Goal: Task Accomplishment & Management: Manage account settings

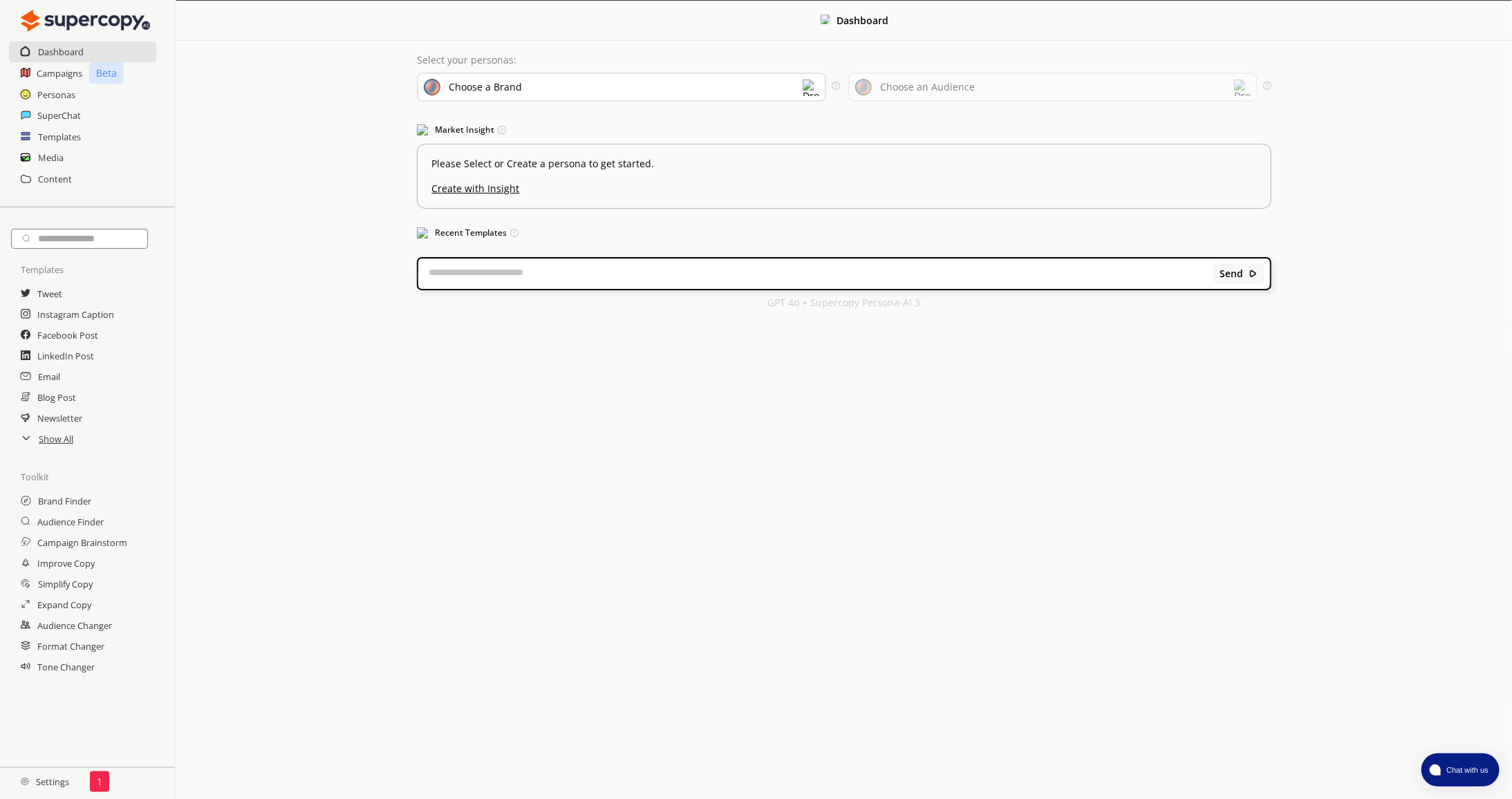
click at [578, 88] on div "Choose a Brand" at bounding box center [622, 87] width 410 height 29
click at [596, 369] on div "Menu Dashboard Select your personas: Choose a Brand Create a Brand Persona KohP…" at bounding box center [845, 399] width 1336 height 799
click at [740, 92] on div "Choose a Brand" at bounding box center [622, 87] width 410 height 29
click at [924, 85] on div "Choose an Audience" at bounding box center [927, 88] width 95 height 11
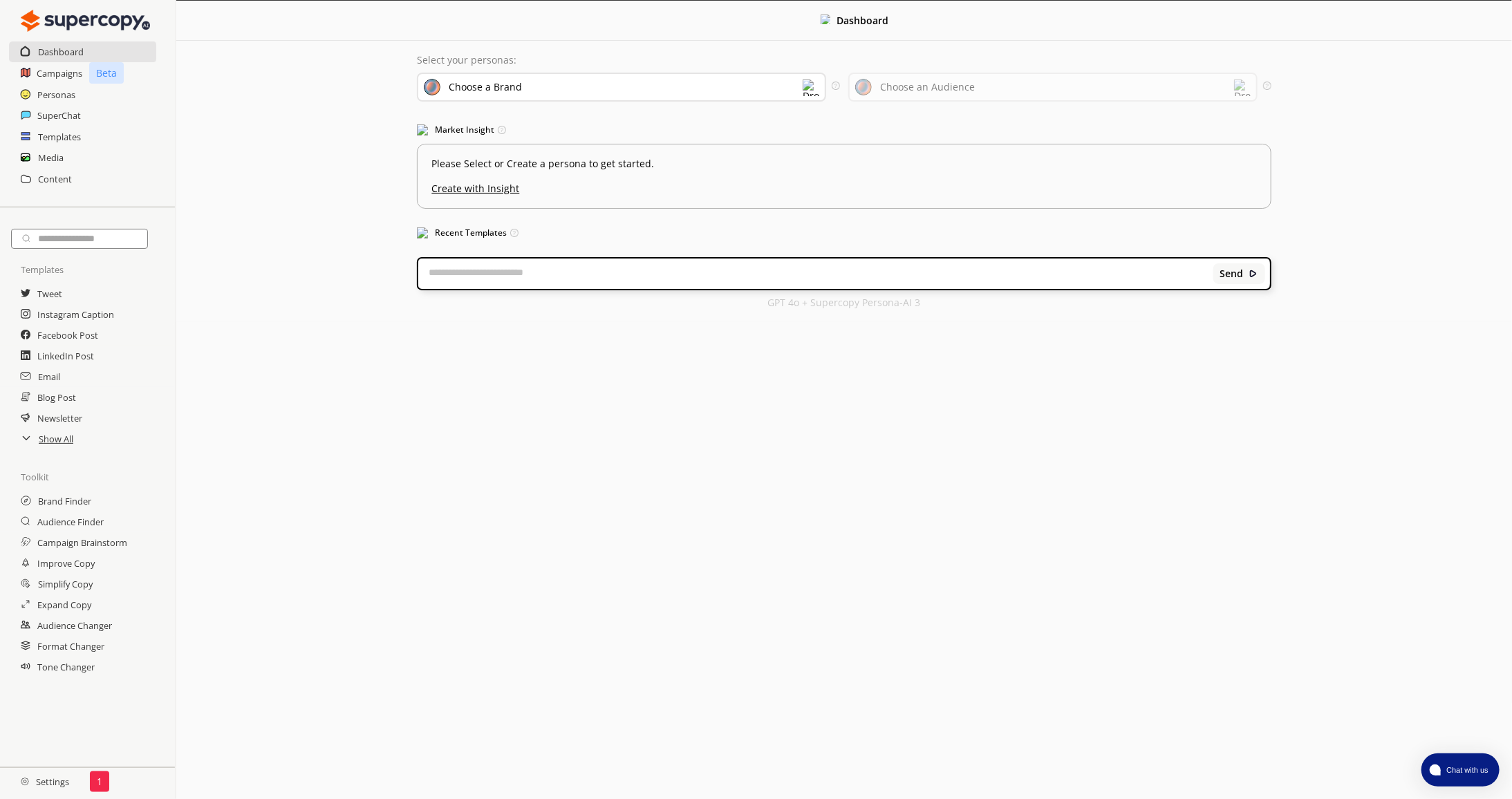
click at [691, 88] on div "Choose a Brand" at bounding box center [622, 87] width 410 height 29
drag, startPoint x: 339, startPoint y: 159, endPoint x: 172, endPoint y: 116, distance: 172.4
click at [339, 159] on div "Dashboard Select your personas: Choose a Brand Select the brand persona you wan…" at bounding box center [845, 161] width 1336 height 321
click at [59, 51] on h2 "Dashboard" at bounding box center [61, 52] width 47 height 21
click at [71, 75] on h2 "Campaigns" at bounding box center [60, 73] width 47 height 21
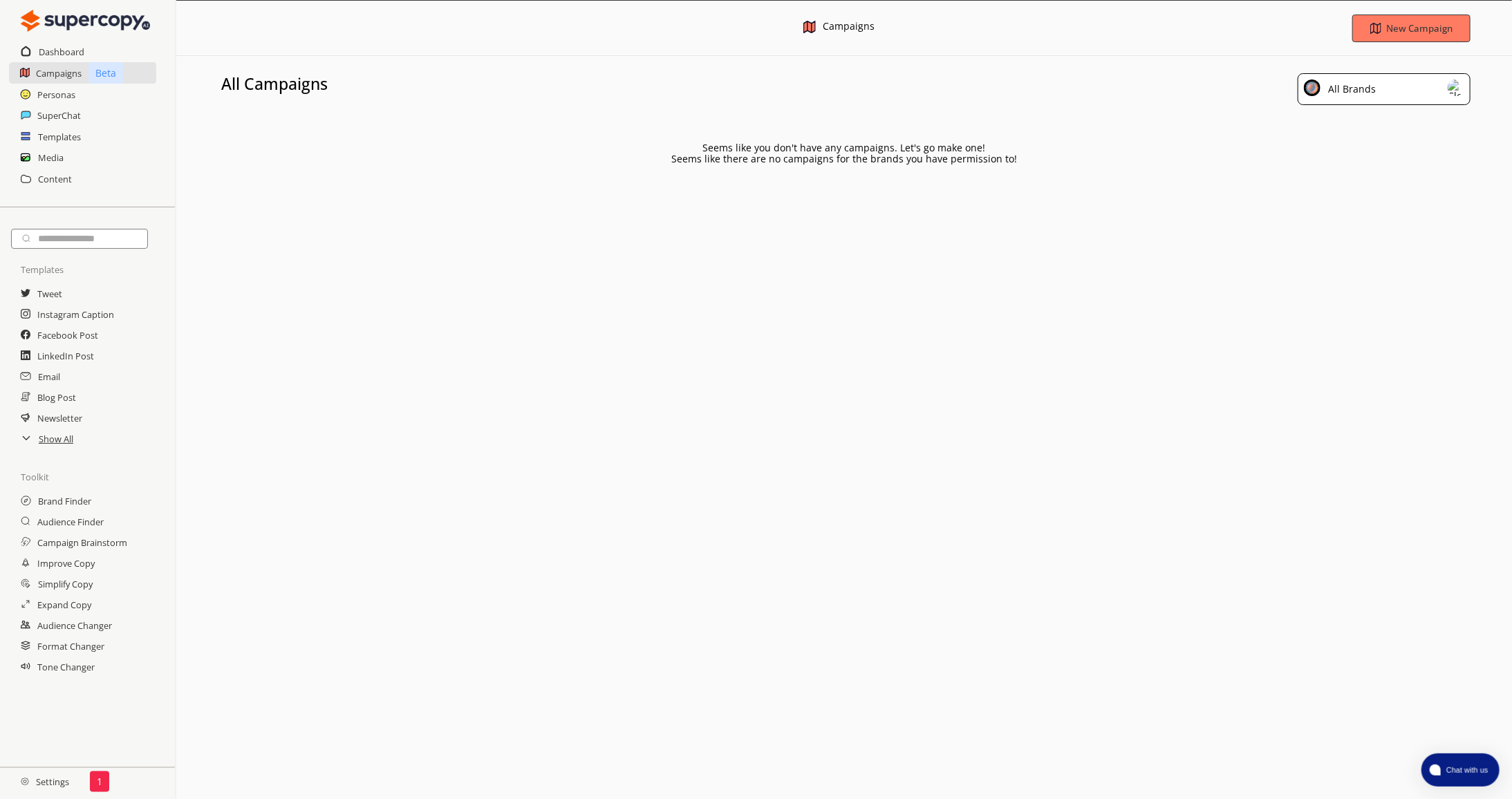
click at [86, 45] on div "Dashboard" at bounding box center [88, 52] width 175 height 21
click at [38, 51] on div "Dashboard" at bounding box center [88, 52] width 175 height 21
click at [55, 52] on h2 "Dashboard" at bounding box center [62, 52] width 47 height 21
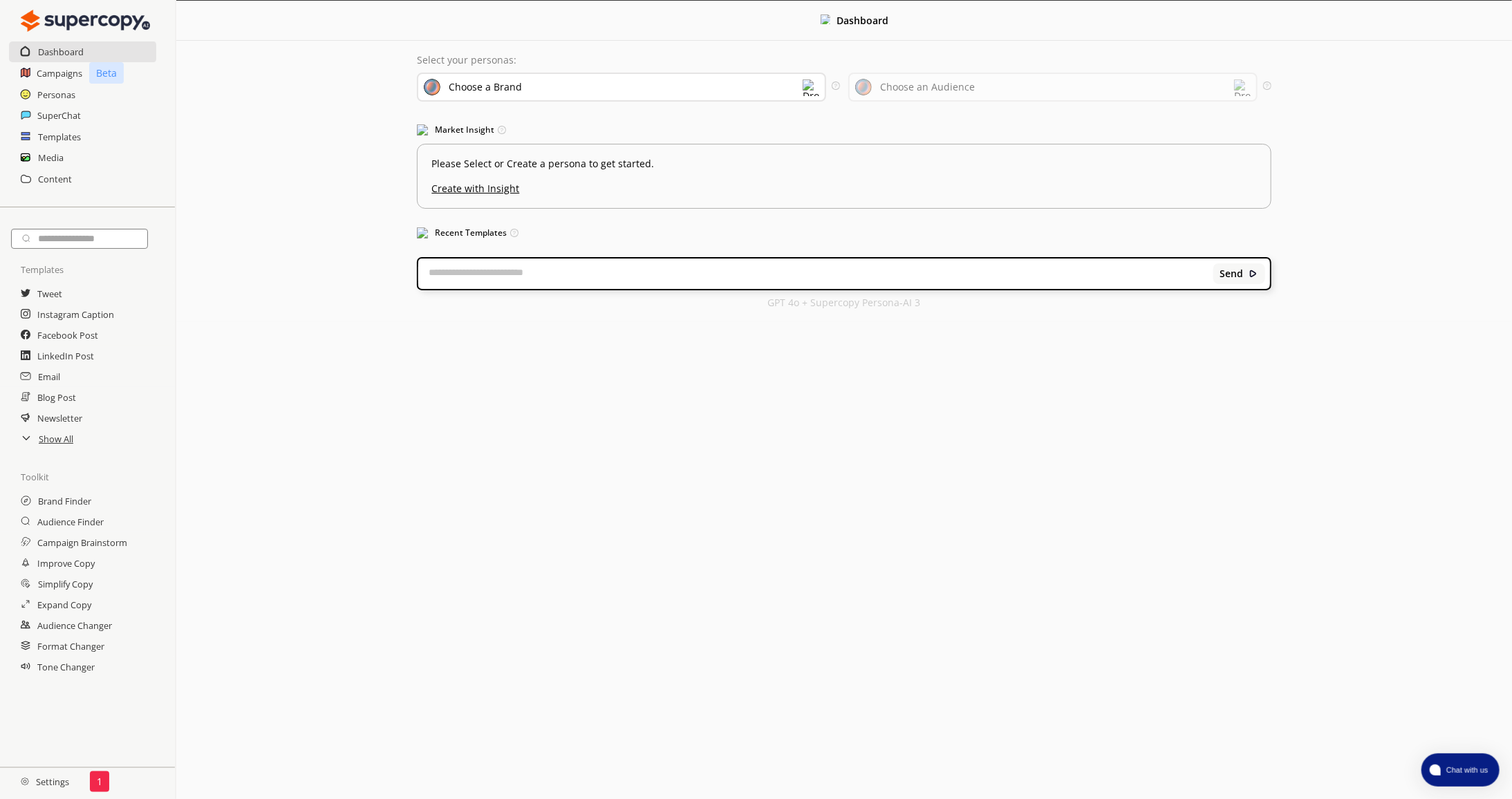
click at [480, 276] on textarea at bounding box center [816, 273] width 795 height 14
click at [825, 284] on div "Send" at bounding box center [844, 274] width 851 height 31
click at [65, 96] on h2 "Personas" at bounding box center [57, 95] width 39 height 21
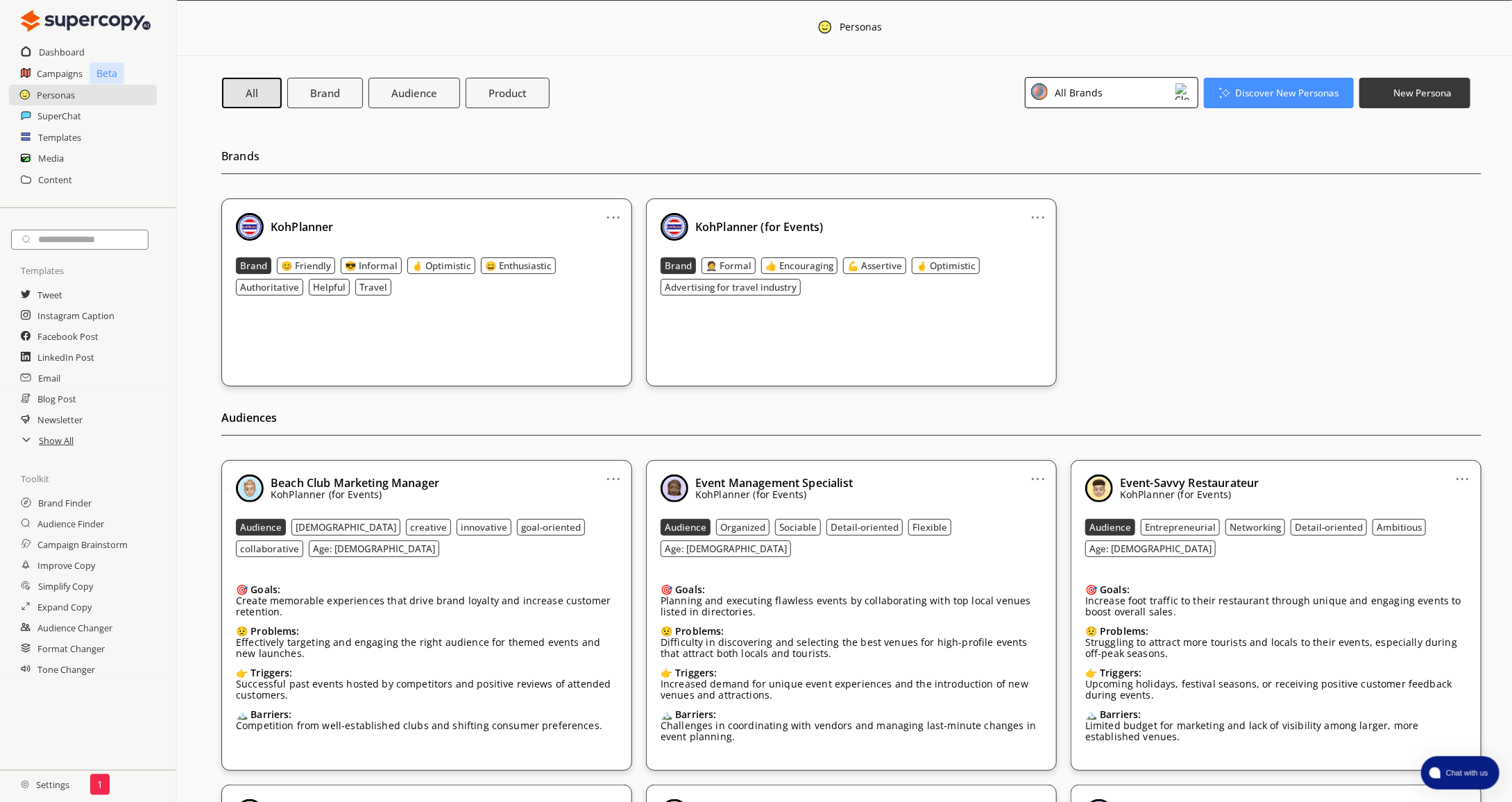
click at [613, 477] on link "..." at bounding box center [614, 473] width 15 height 11
click at [600, 549] on li "Remove" at bounding box center [596, 553] width 81 height 25
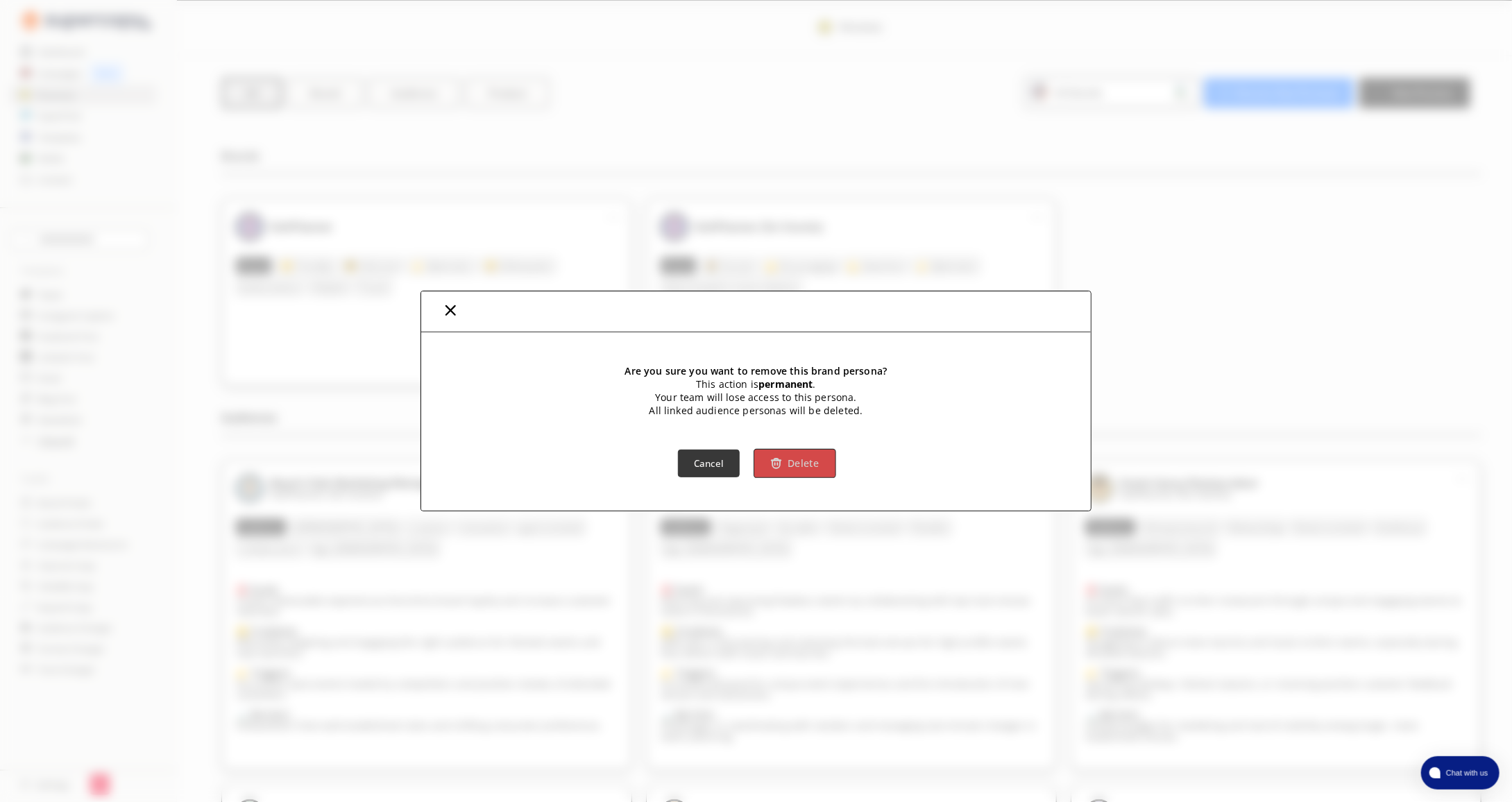
click at [795, 463] on b "Delete" at bounding box center [803, 463] width 31 height 13
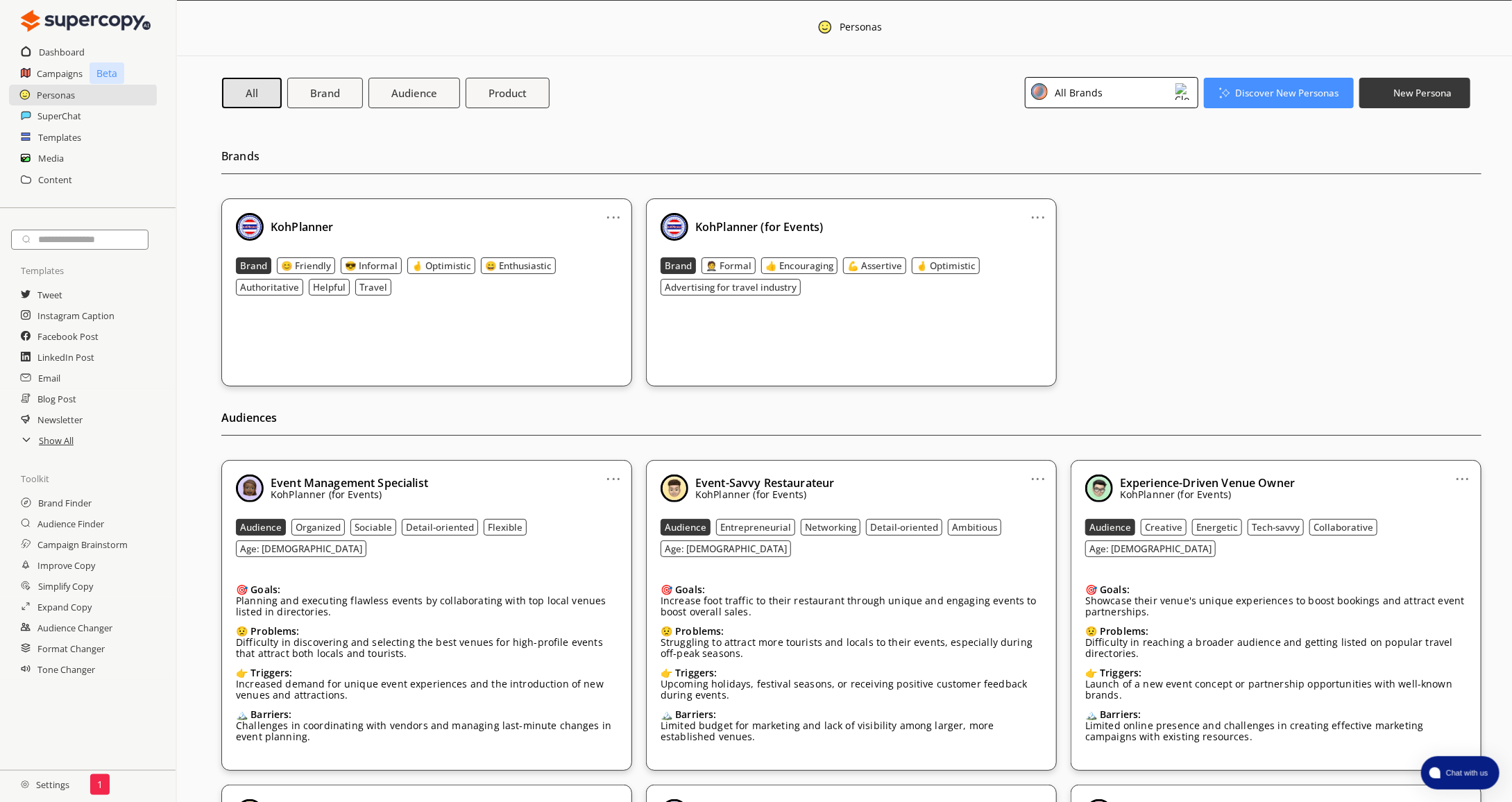
click at [612, 472] on link "..." at bounding box center [614, 473] width 15 height 11
click at [617, 552] on li "Remove" at bounding box center [596, 553] width 81 height 25
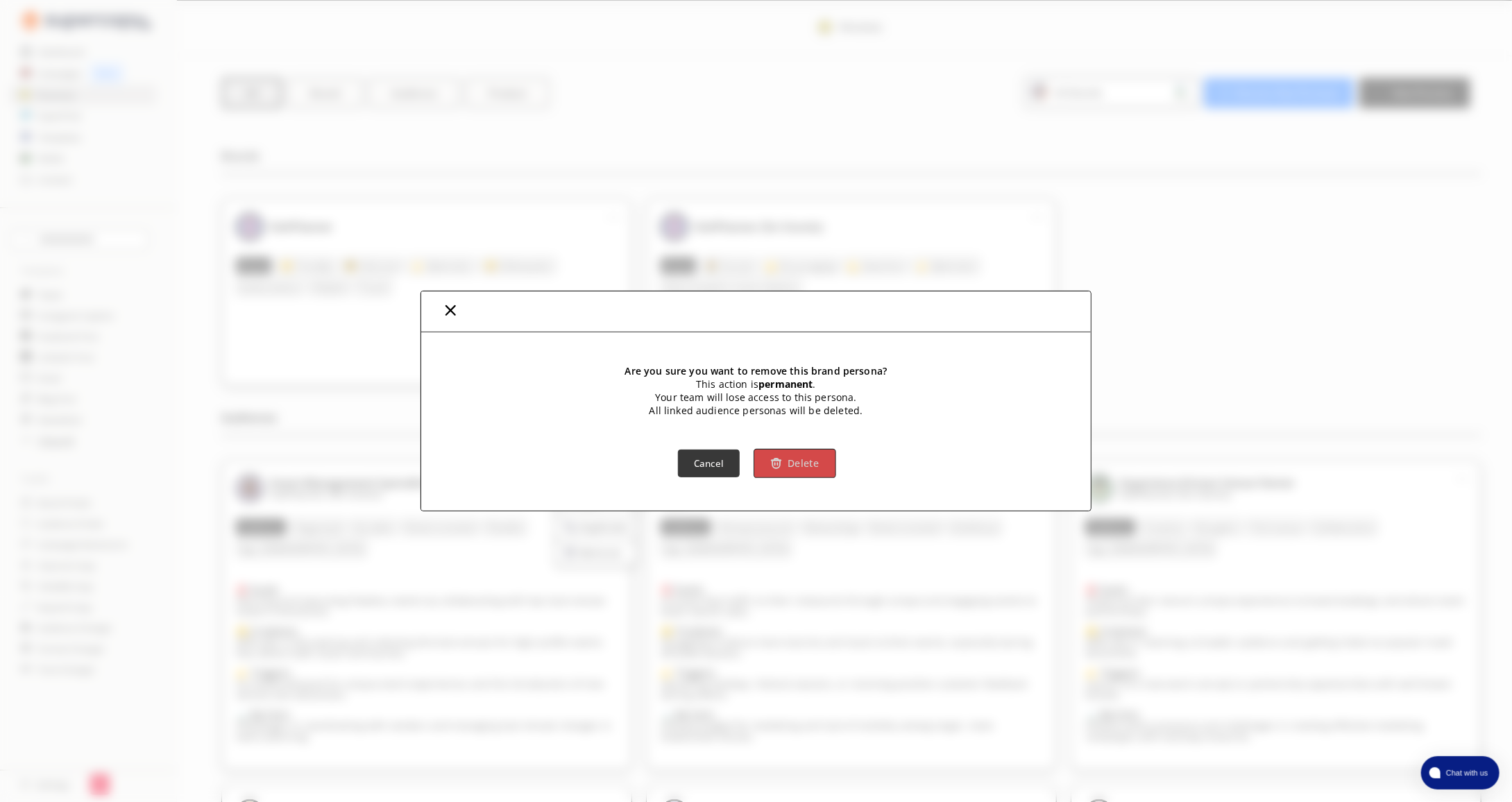
click at [783, 461] on button "Delete" at bounding box center [795, 463] width 82 height 29
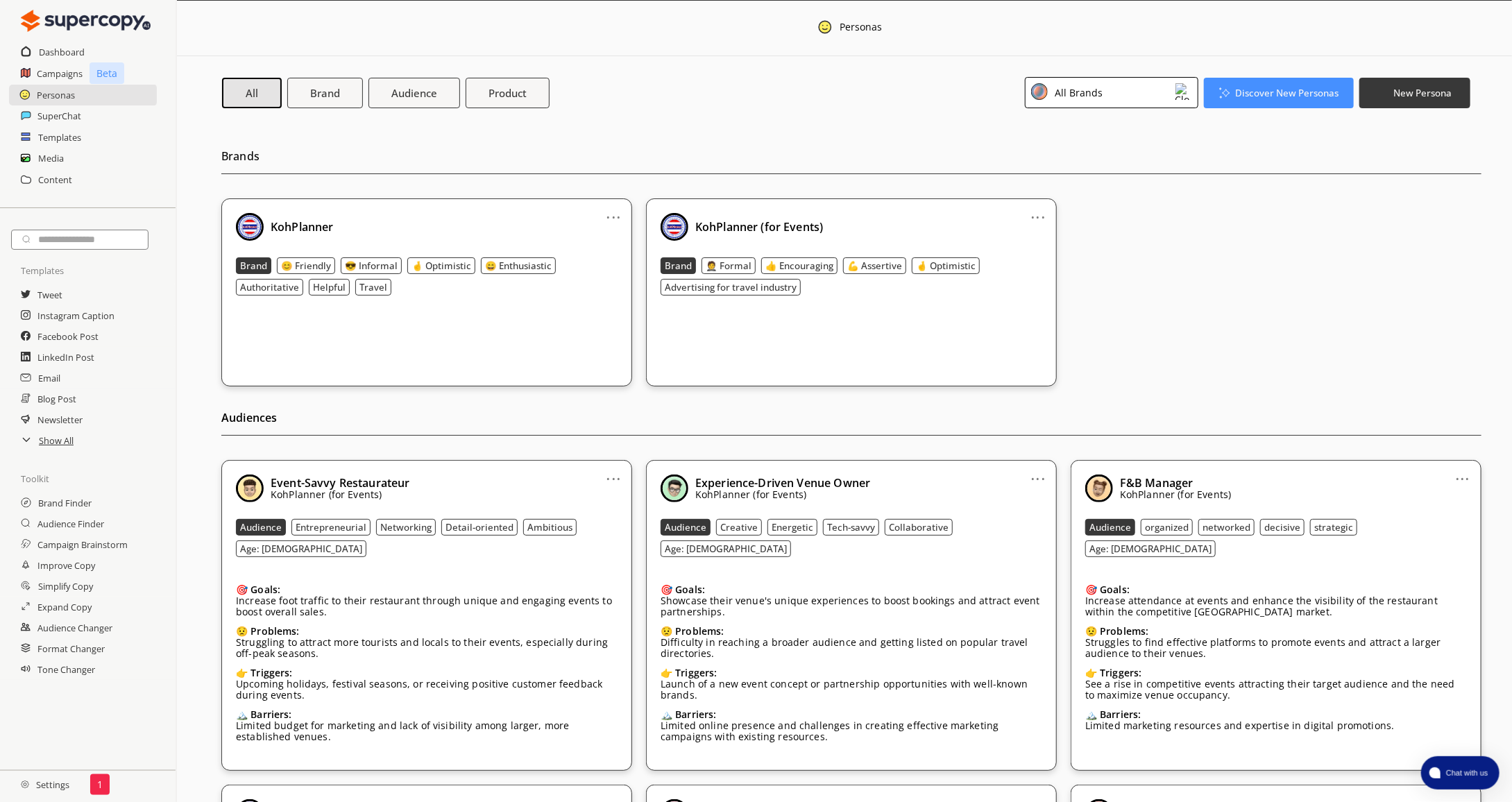
click at [614, 476] on link "..." at bounding box center [614, 473] width 15 height 11
click at [621, 546] on li "Remove" at bounding box center [596, 553] width 81 height 25
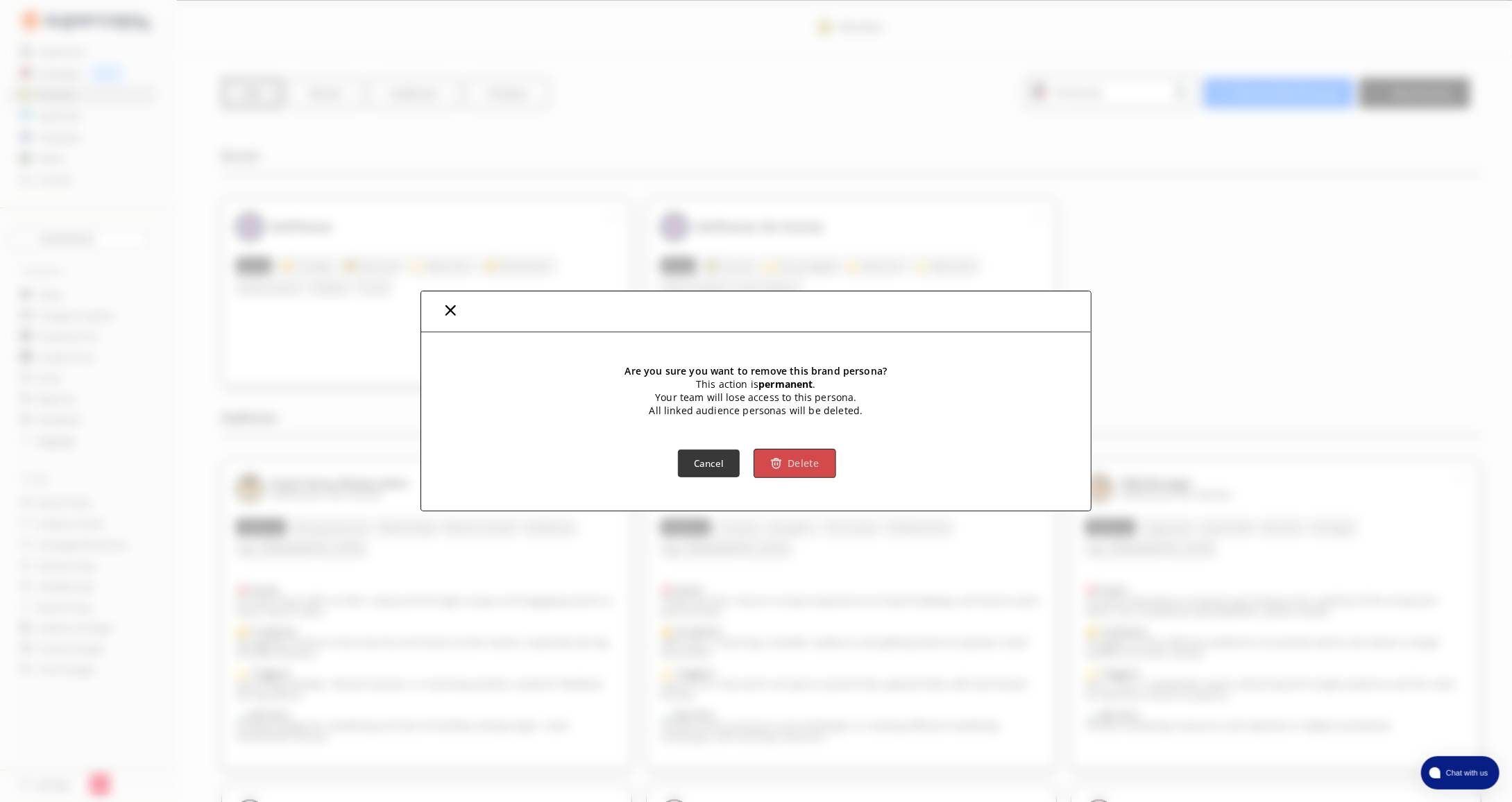
click at [811, 471] on button "Delete" at bounding box center [795, 463] width 82 height 29
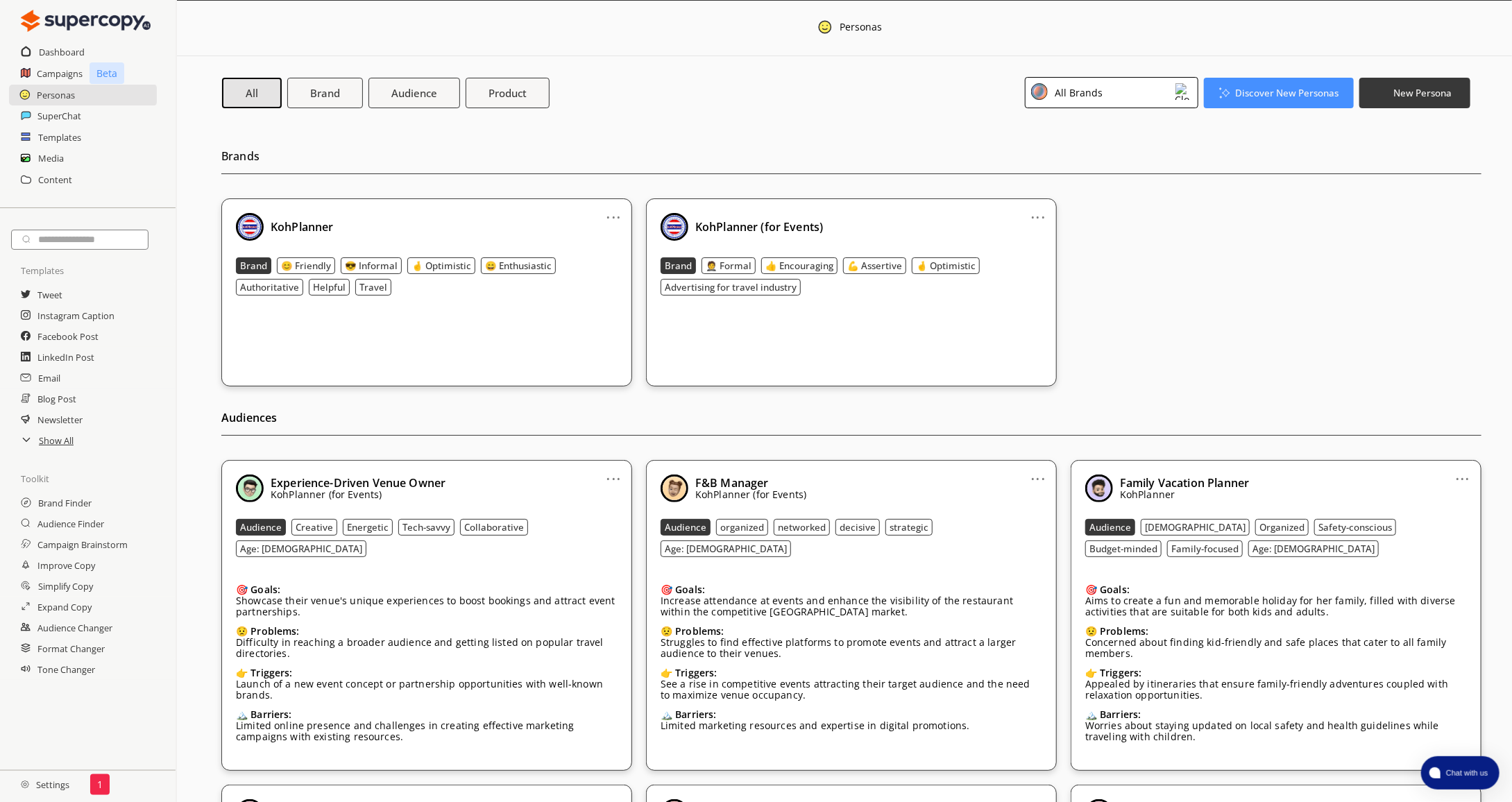
click at [615, 479] on link "..." at bounding box center [614, 473] width 15 height 11
click at [613, 555] on li "Remove" at bounding box center [596, 553] width 81 height 25
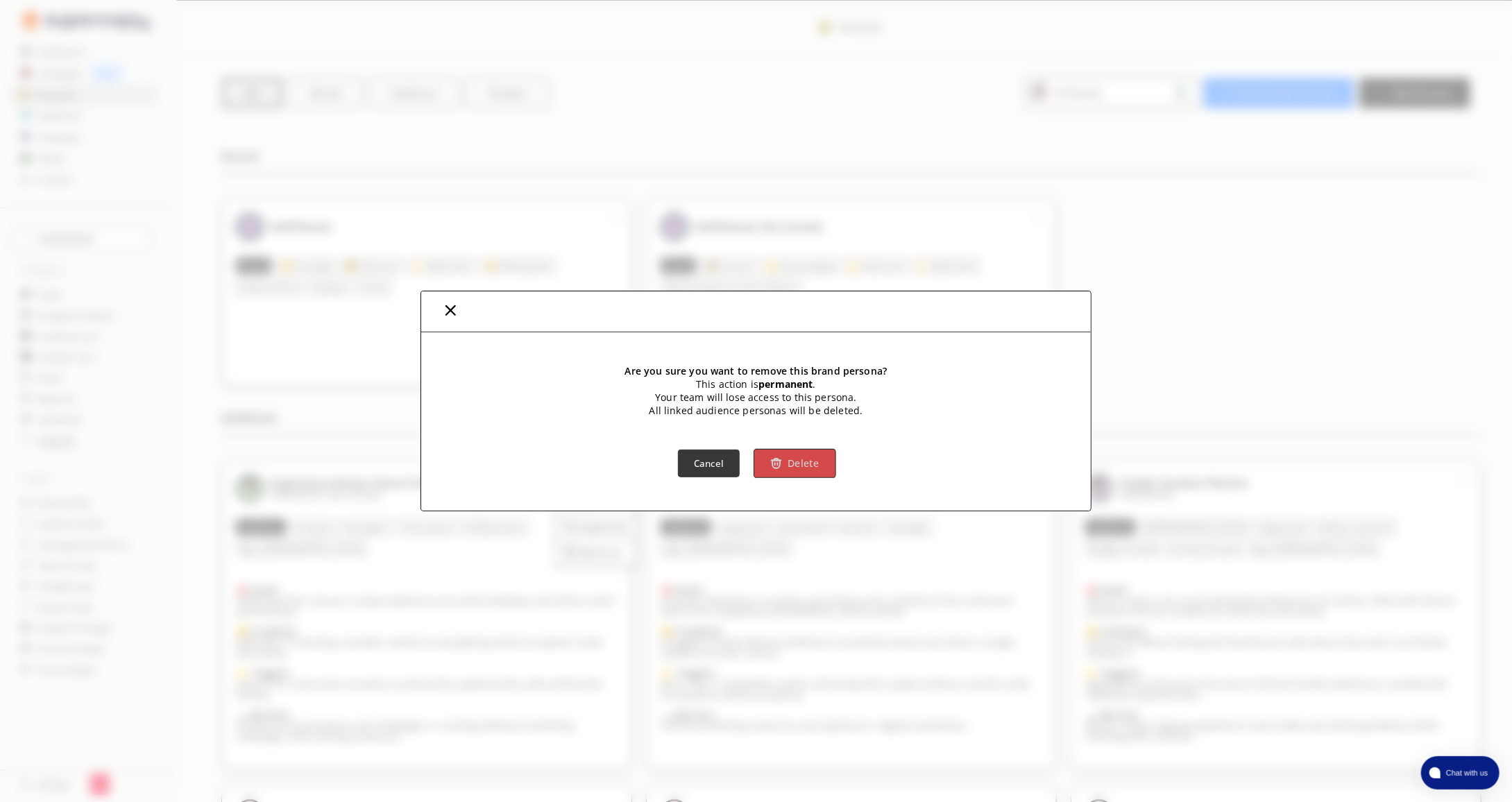
click at [797, 466] on b "Delete" at bounding box center [803, 463] width 31 height 13
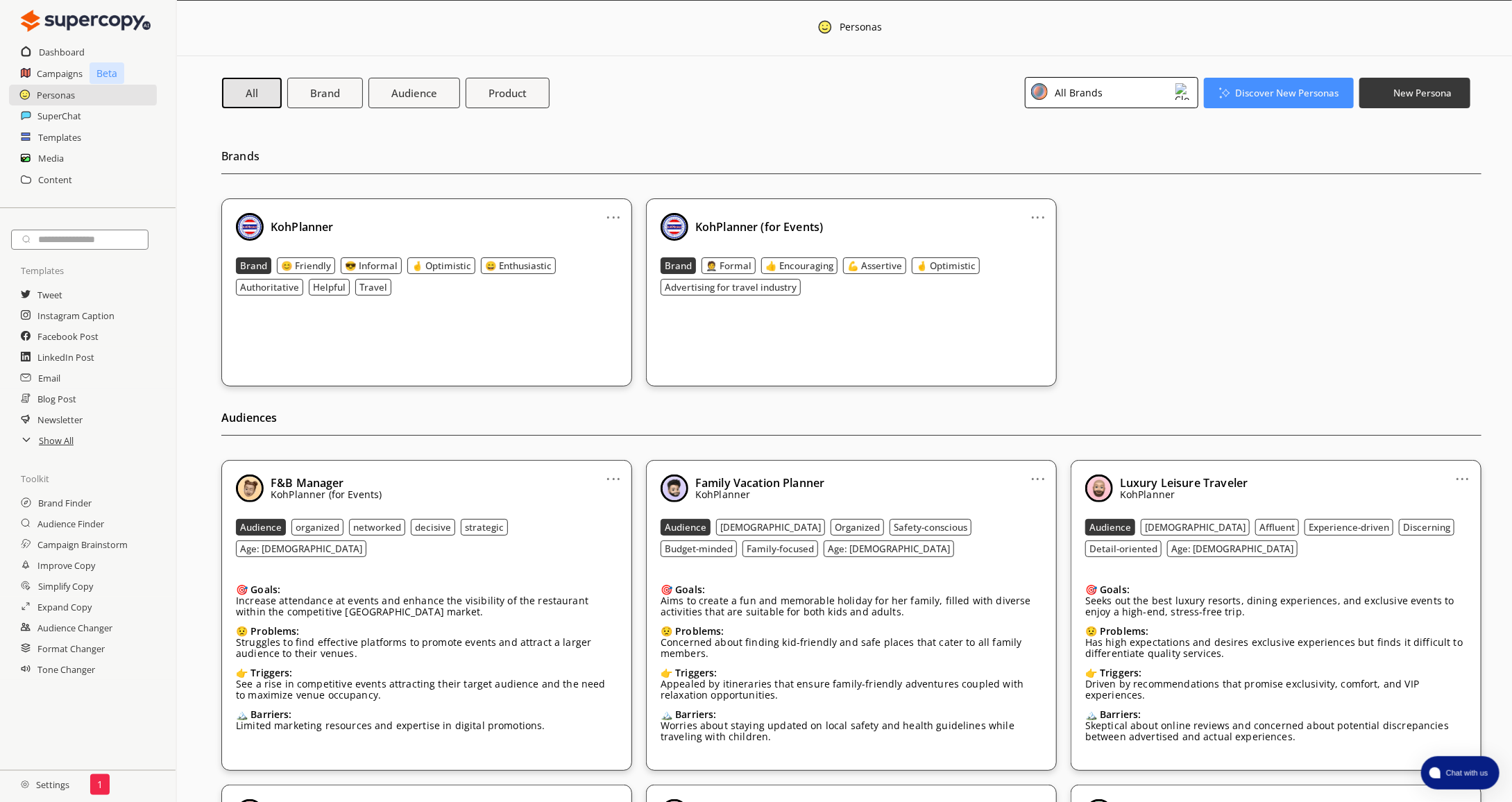
click at [611, 479] on link "..." at bounding box center [614, 473] width 15 height 11
click at [616, 544] on li "Remove" at bounding box center [596, 553] width 81 height 25
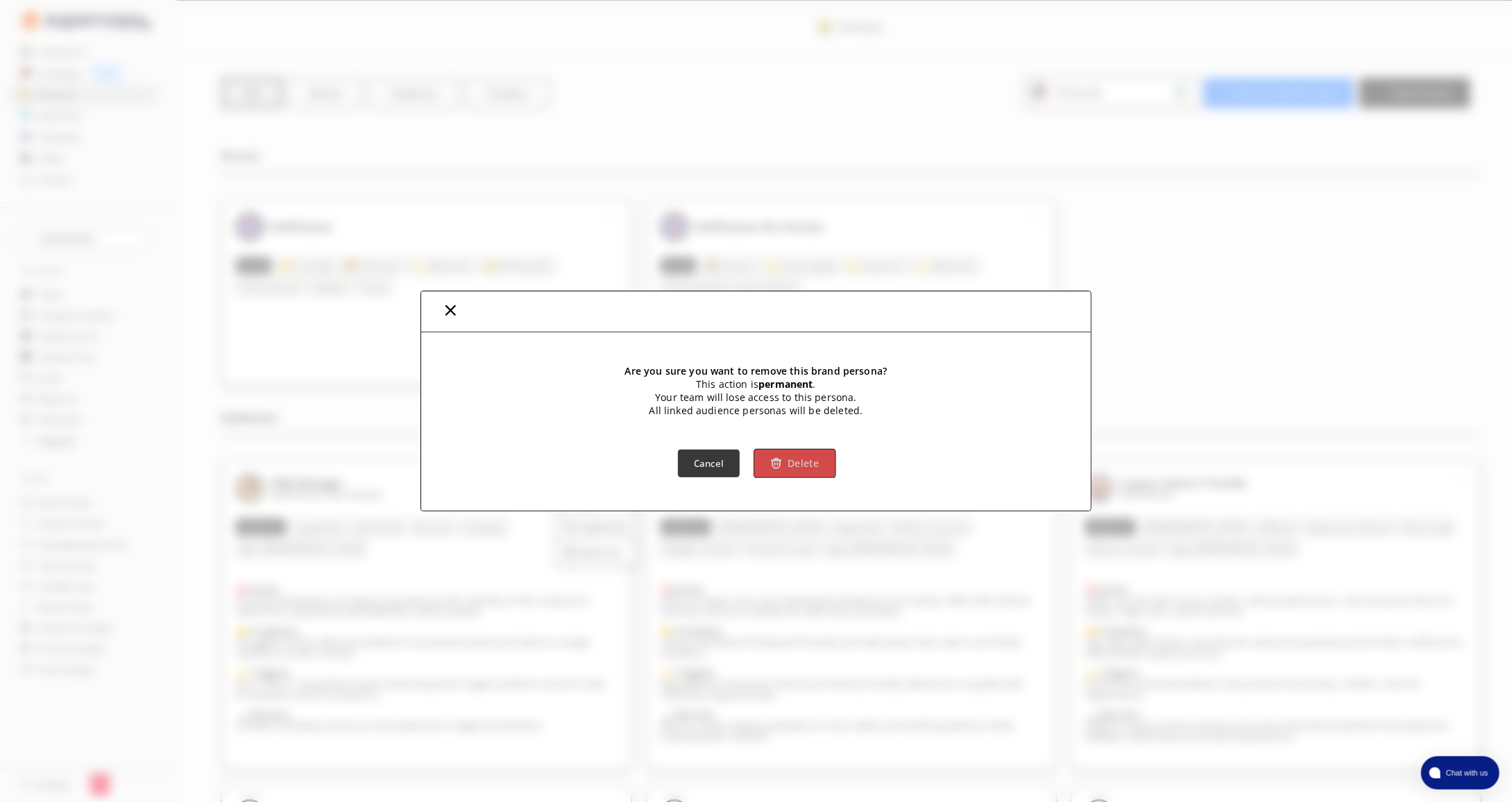
click at [817, 466] on b "Delete" at bounding box center [803, 463] width 31 height 13
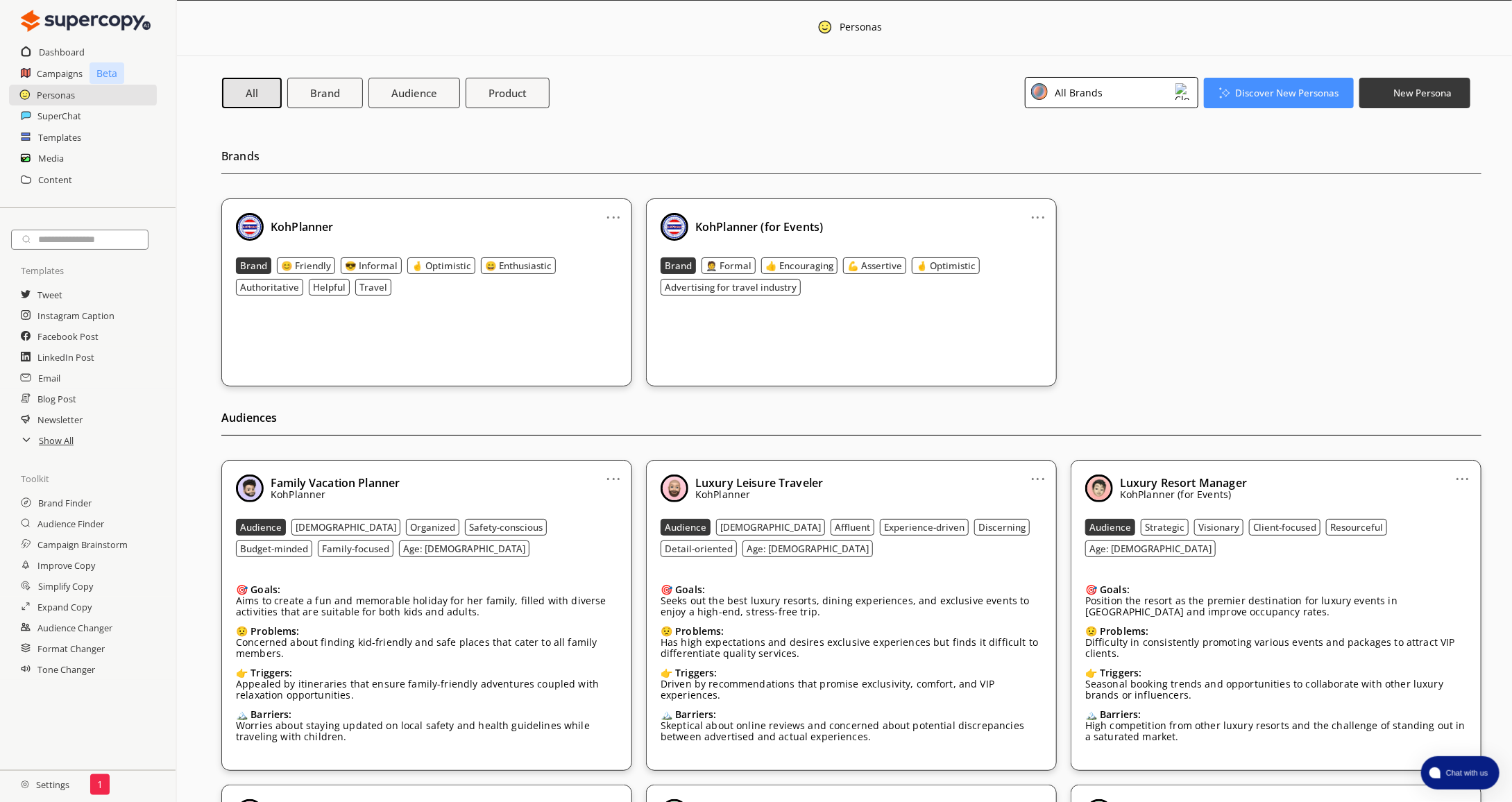
click at [617, 474] on link "..." at bounding box center [614, 473] width 15 height 11
click at [621, 543] on li "Remove" at bounding box center [596, 553] width 81 height 25
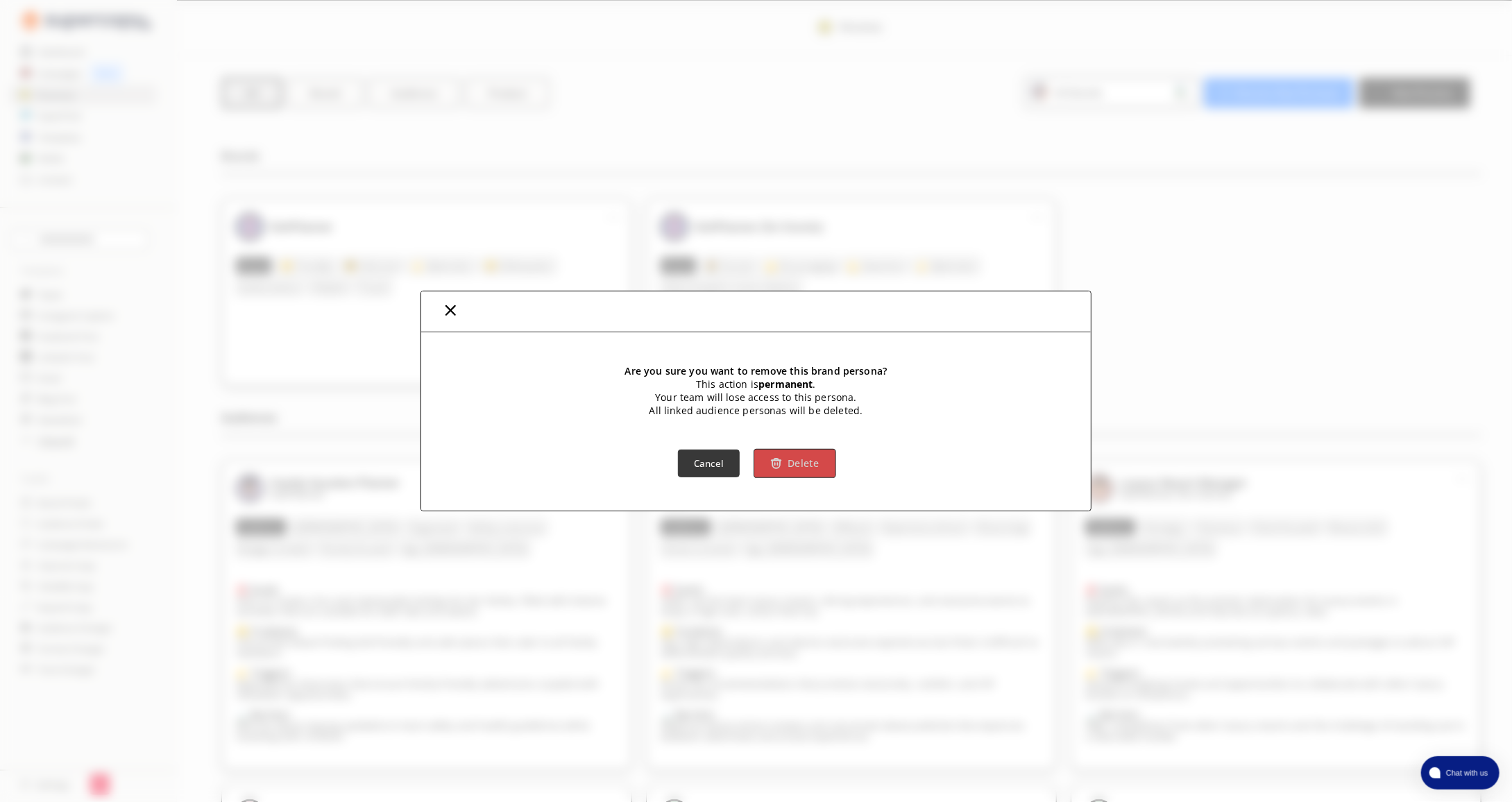
click at [800, 468] on b "Delete" at bounding box center [803, 463] width 31 height 13
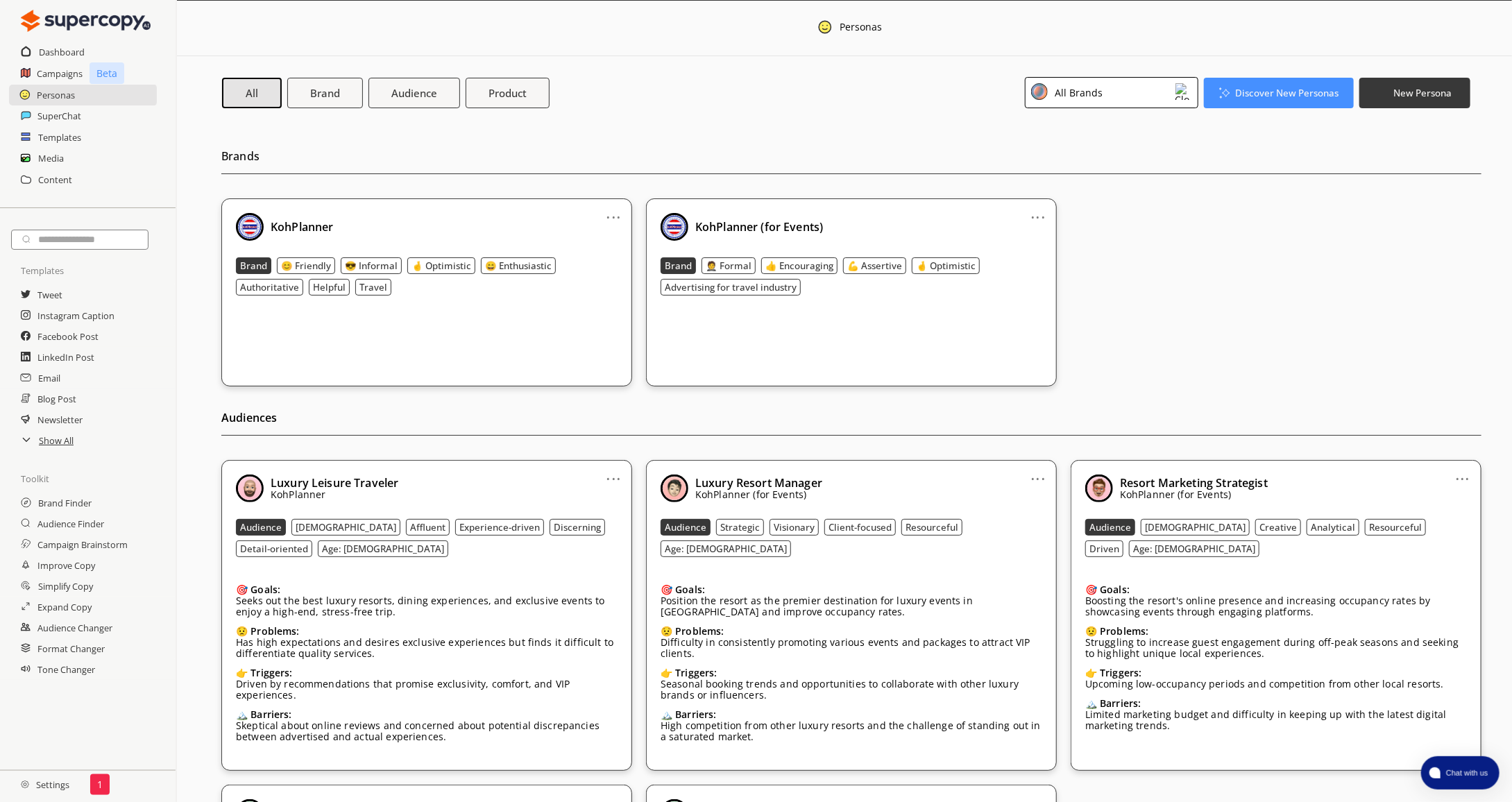
click at [613, 477] on link "..." at bounding box center [614, 473] width 15 height 11
click at [620, 548] on li "Remove" at bounding box center [596, 553] width 81 height 25
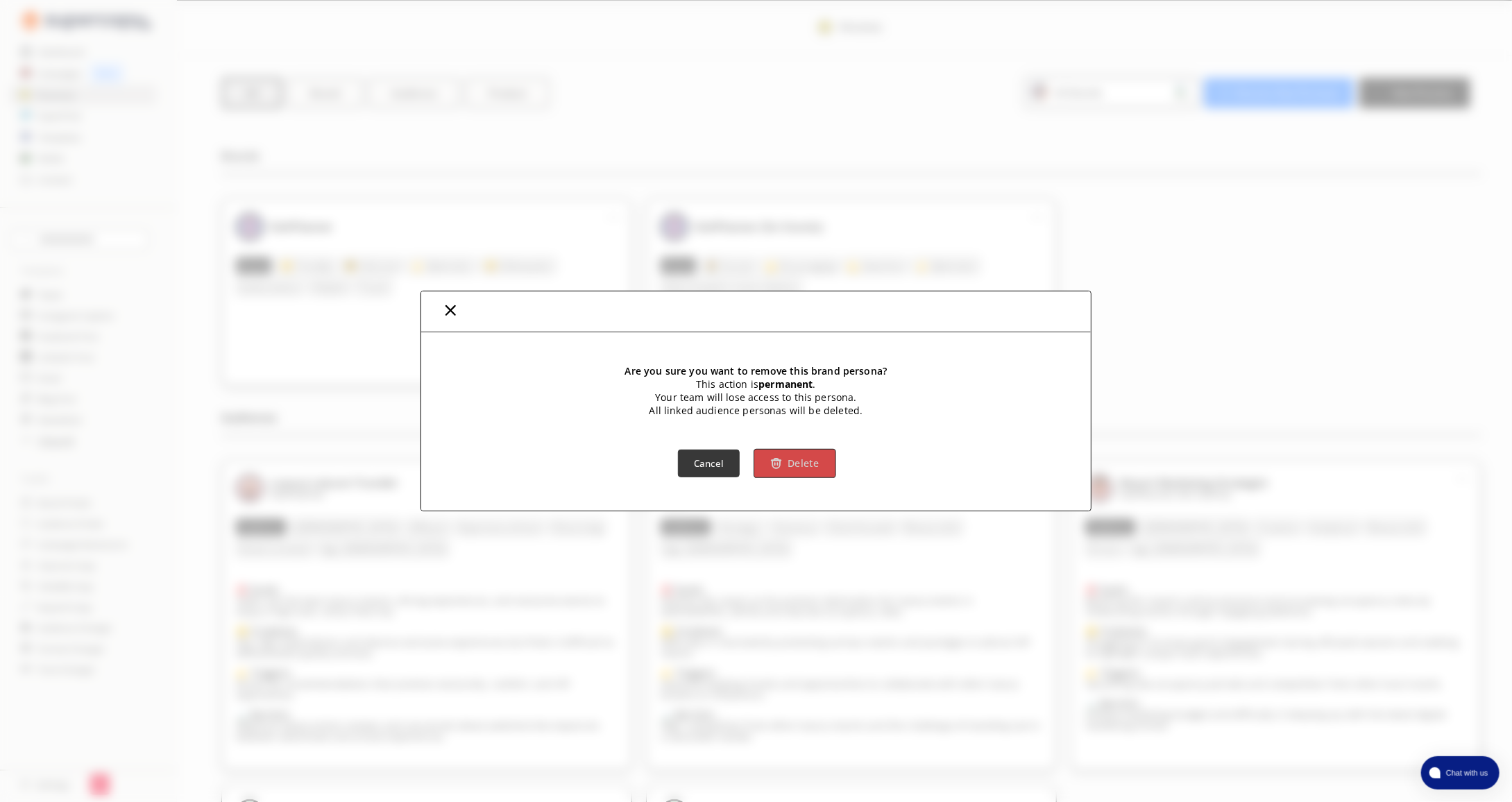
click at [833, 467] on button "Delete" at bounding box center [795, 463] width 82 height 29
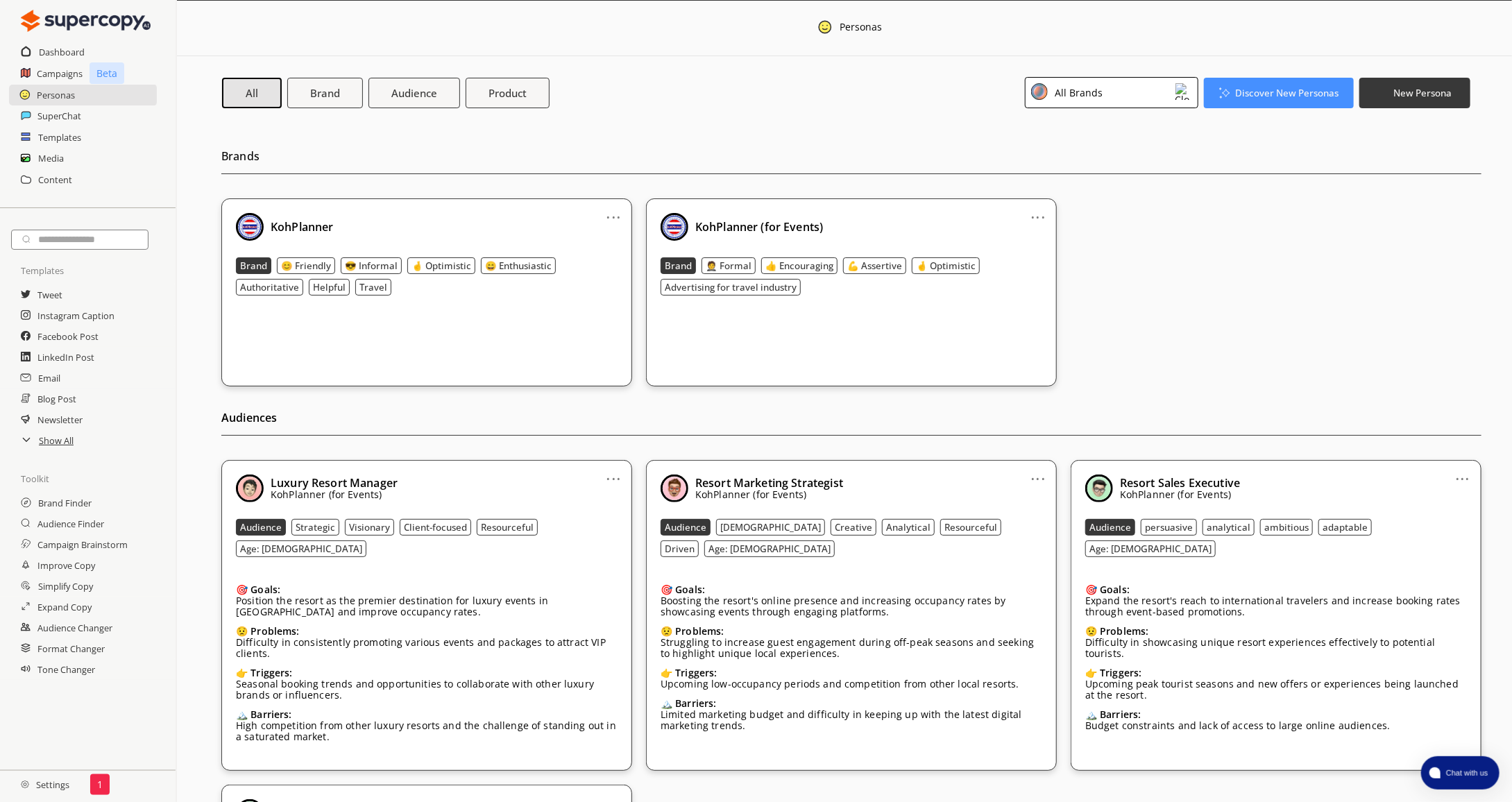
click at [617, 477] on link "..." at bounding box center [614, 473] width 15 height 11
click at [612, 551] on li "Remove" at bounding box center [596, 553] width 81 height 25
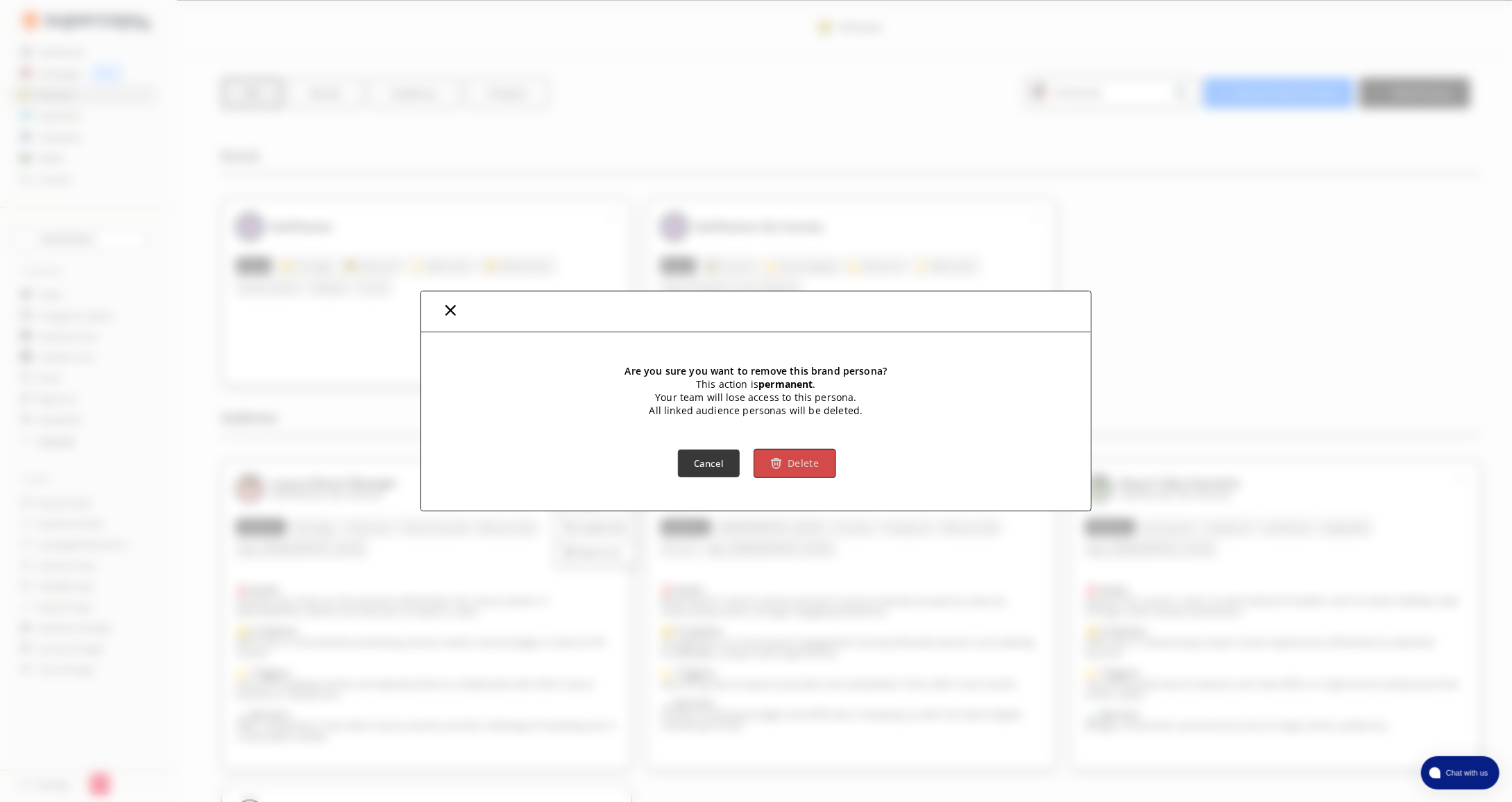
click at [792, 476] on button "Delete" at bounding box center [795, 463] width 82 height 29
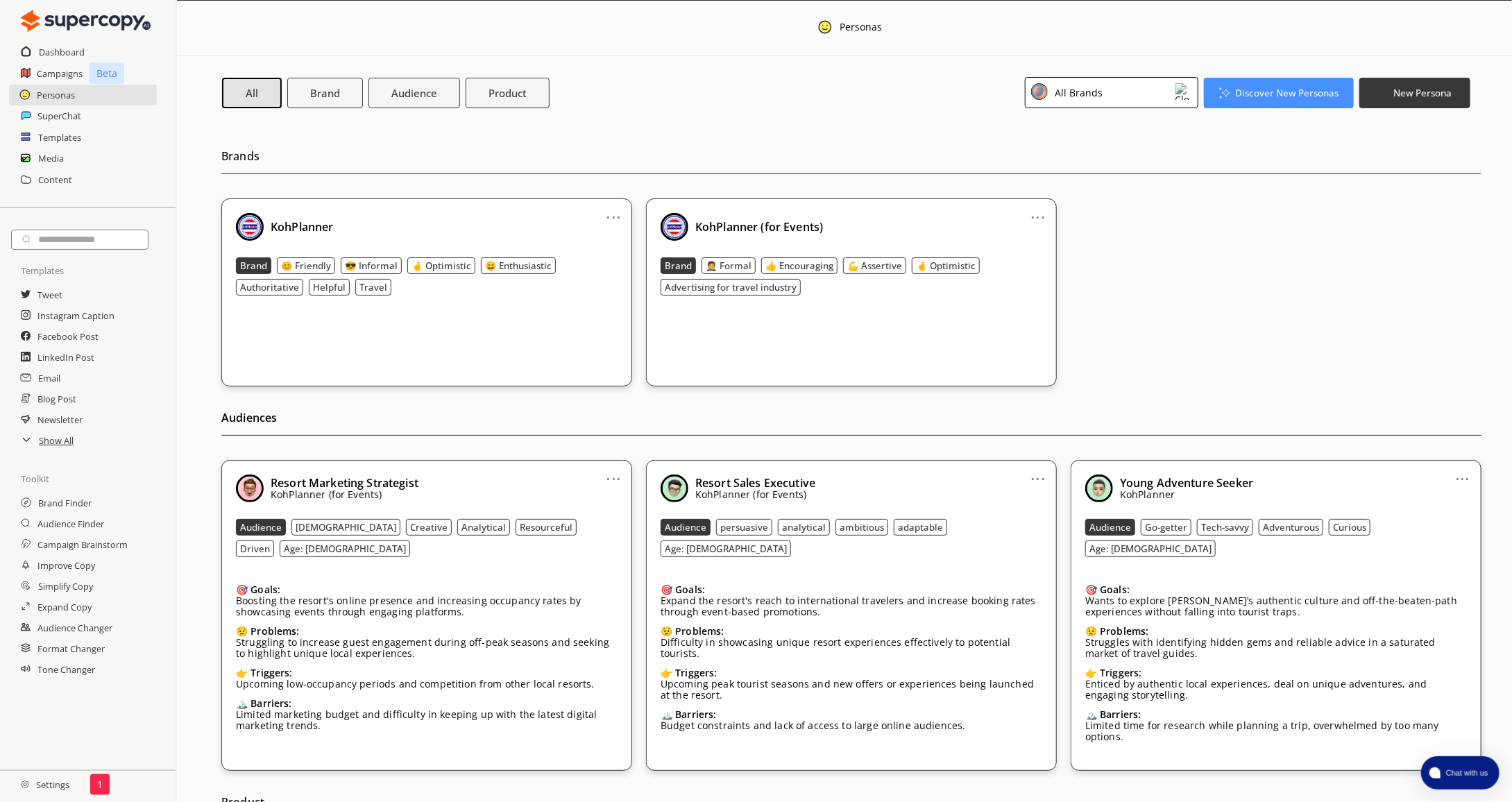
click at [609, 478] on link "..." at bounding box center [614, 473] width 15 height 11
click at [602, 552] on li "Remove" at bounding box center [596, 553] width 81 height 25
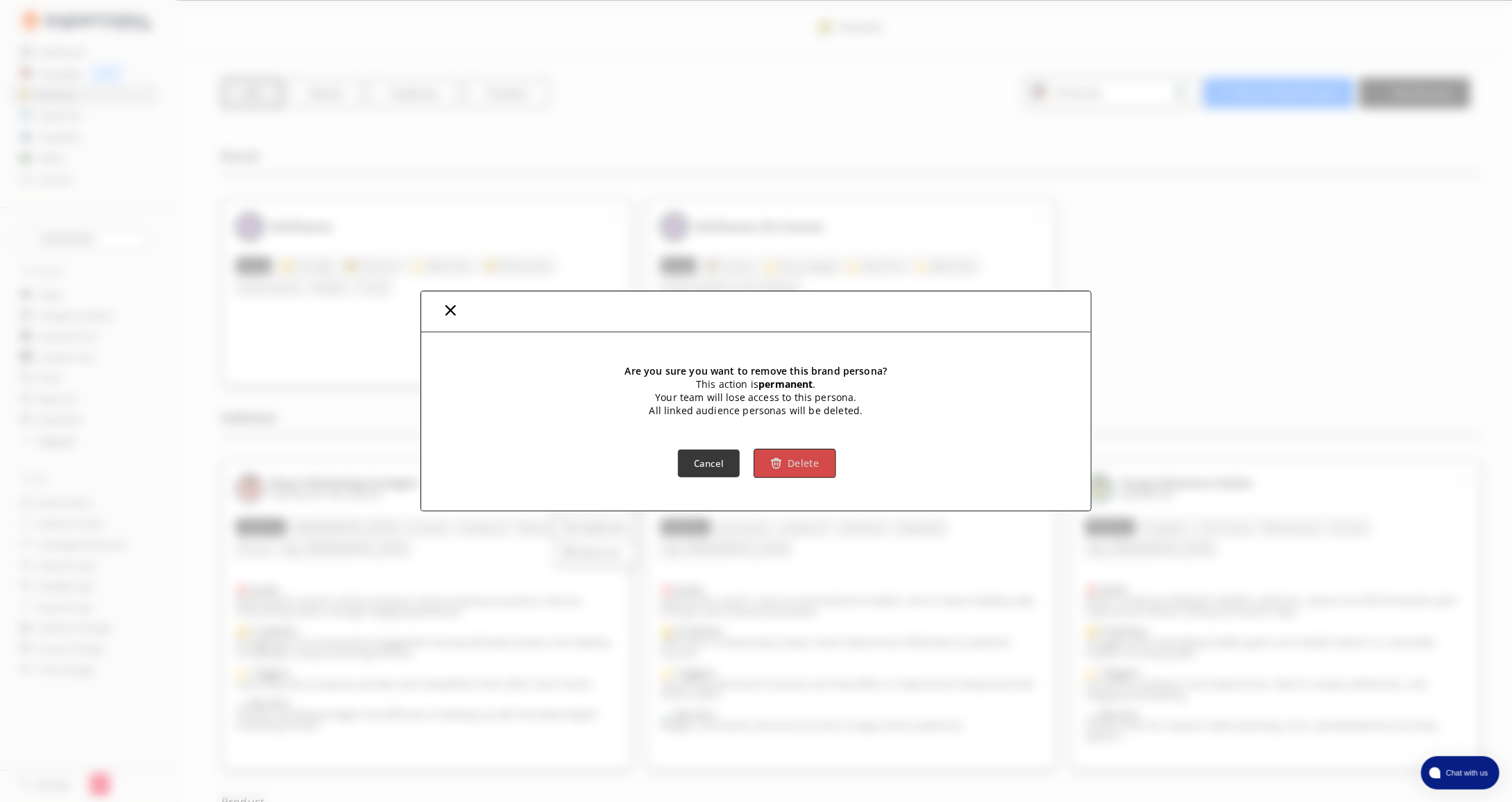
click at [809, 472] on button "Delete" at bounding box center [795, 463] width 82 height 29
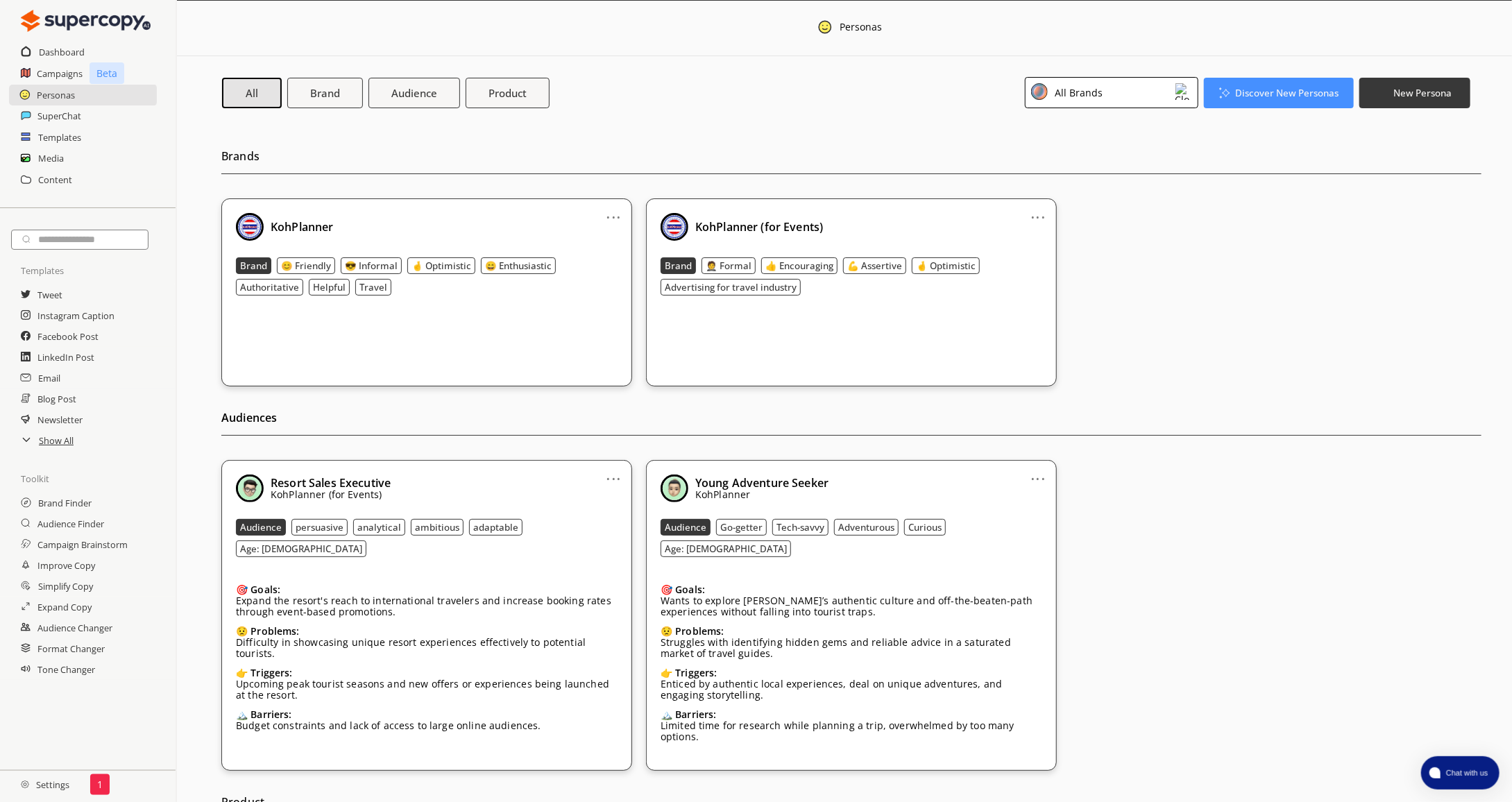
click at [613, 472] on link "..." at bounding box center [614, 473] width 15 height 11
click at [614, 546] on li "Remove" at bounding box center [596, 553] width 81 height 25
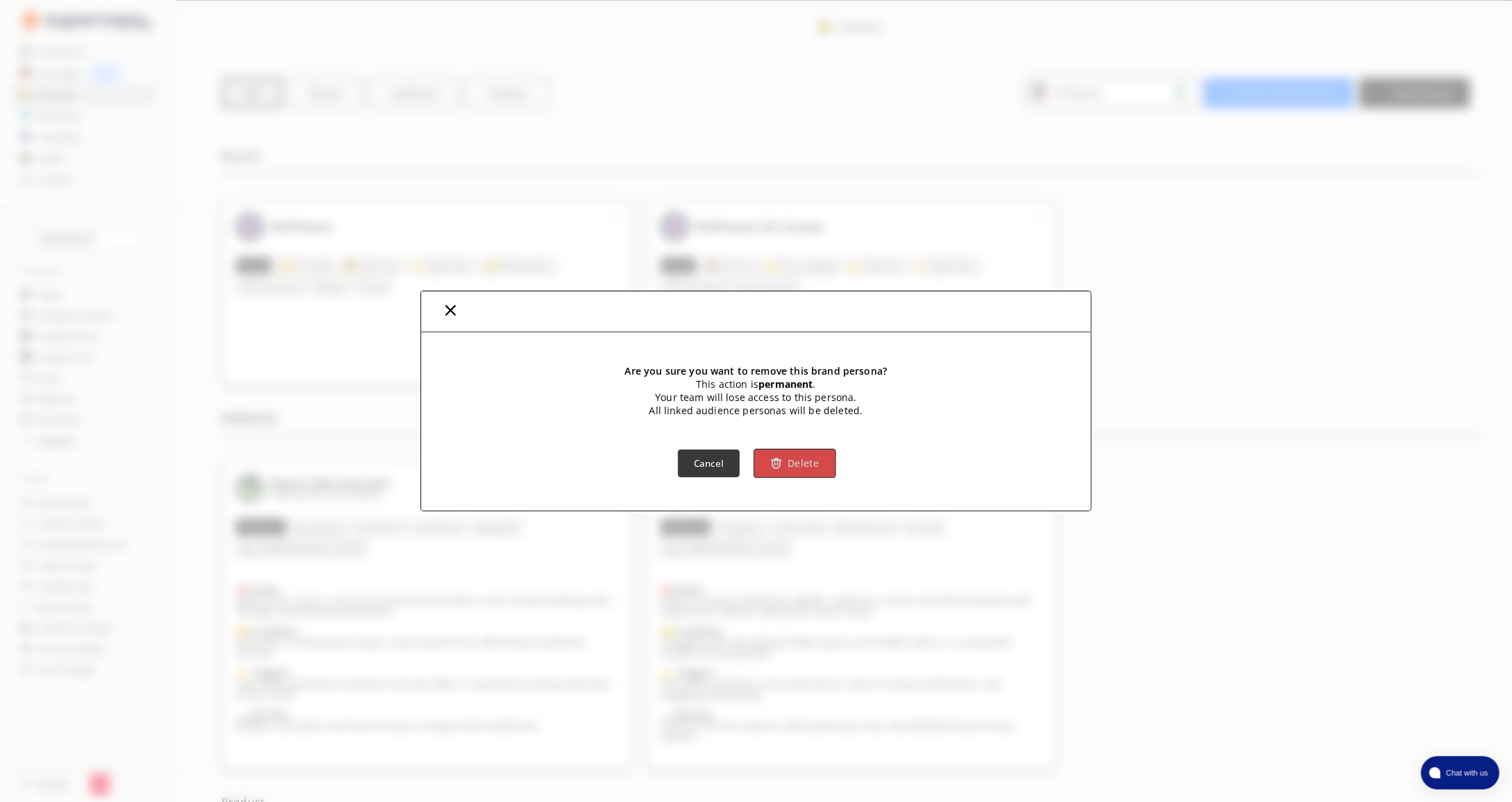
click at [787, 462] on button "Delete" at bounding box center [795, 463] width 82 height 29
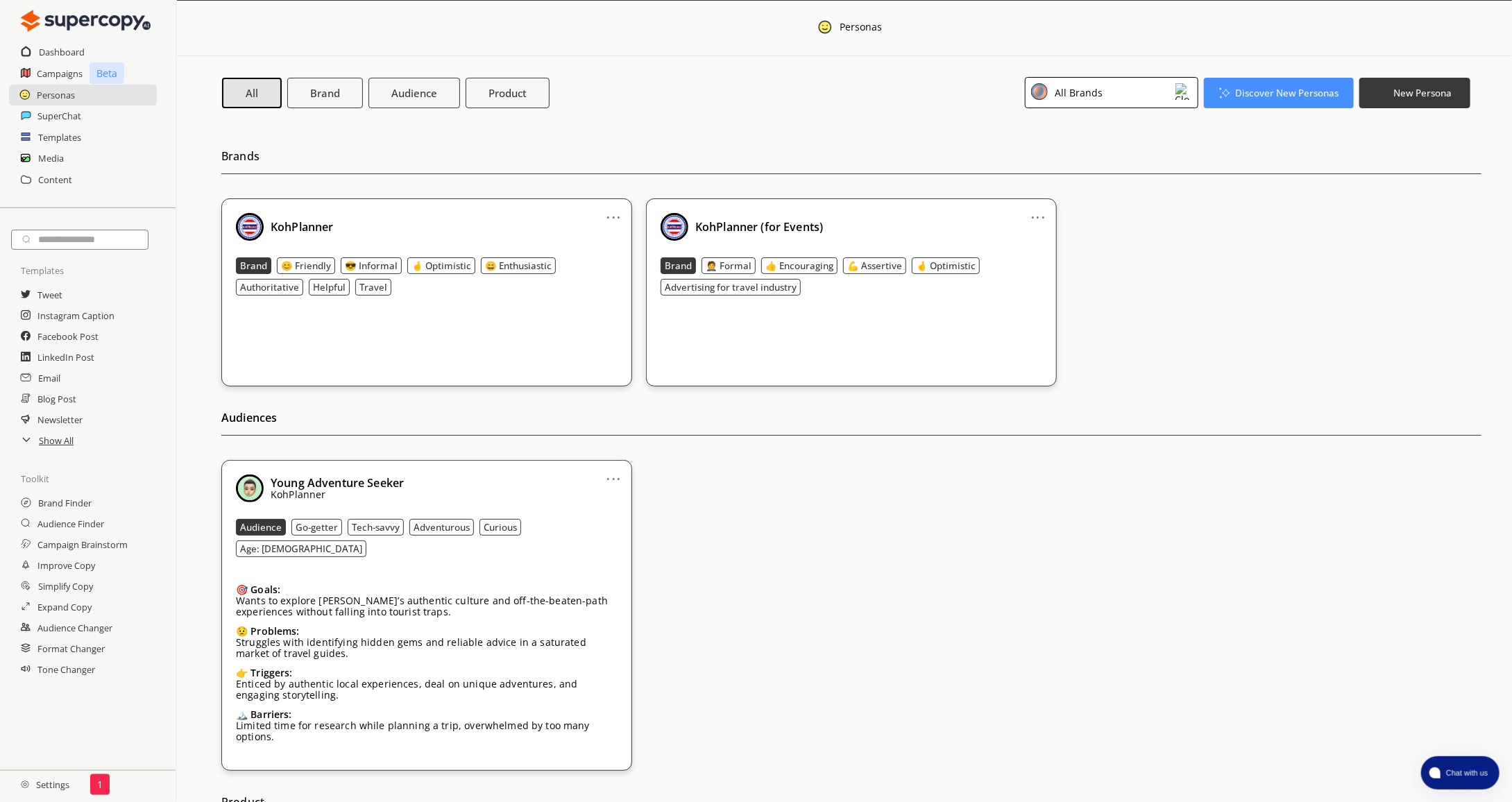
click at [618, 472] on link "..." at bounding box center [614, 473] width 15 height 11
click at [617, 548] on li "Remove" at bounding box center [596, 553] width 81 height 25
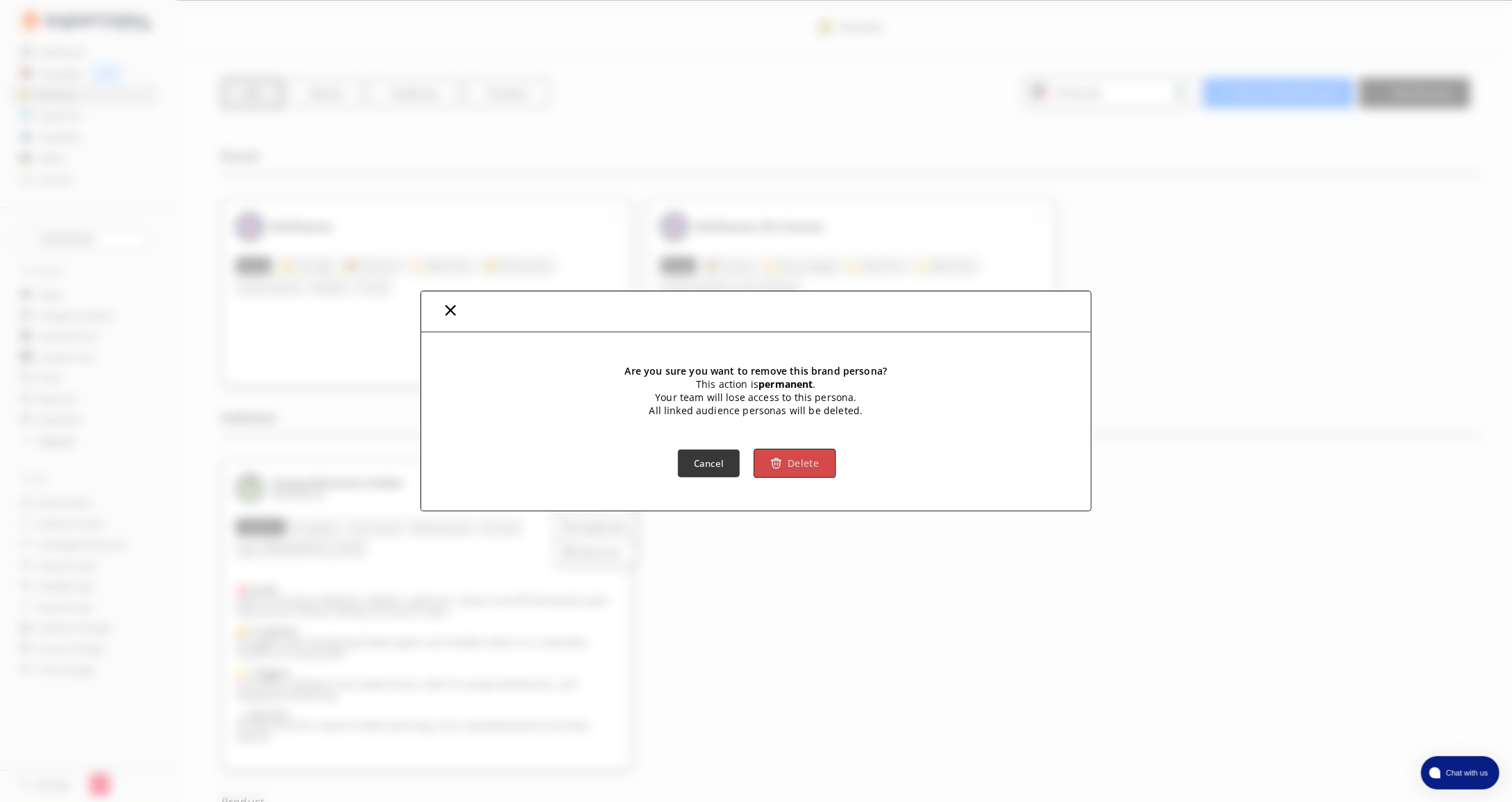
click at [776, 462] on img "button" at bounding box center [777, 463] width 12 height 12
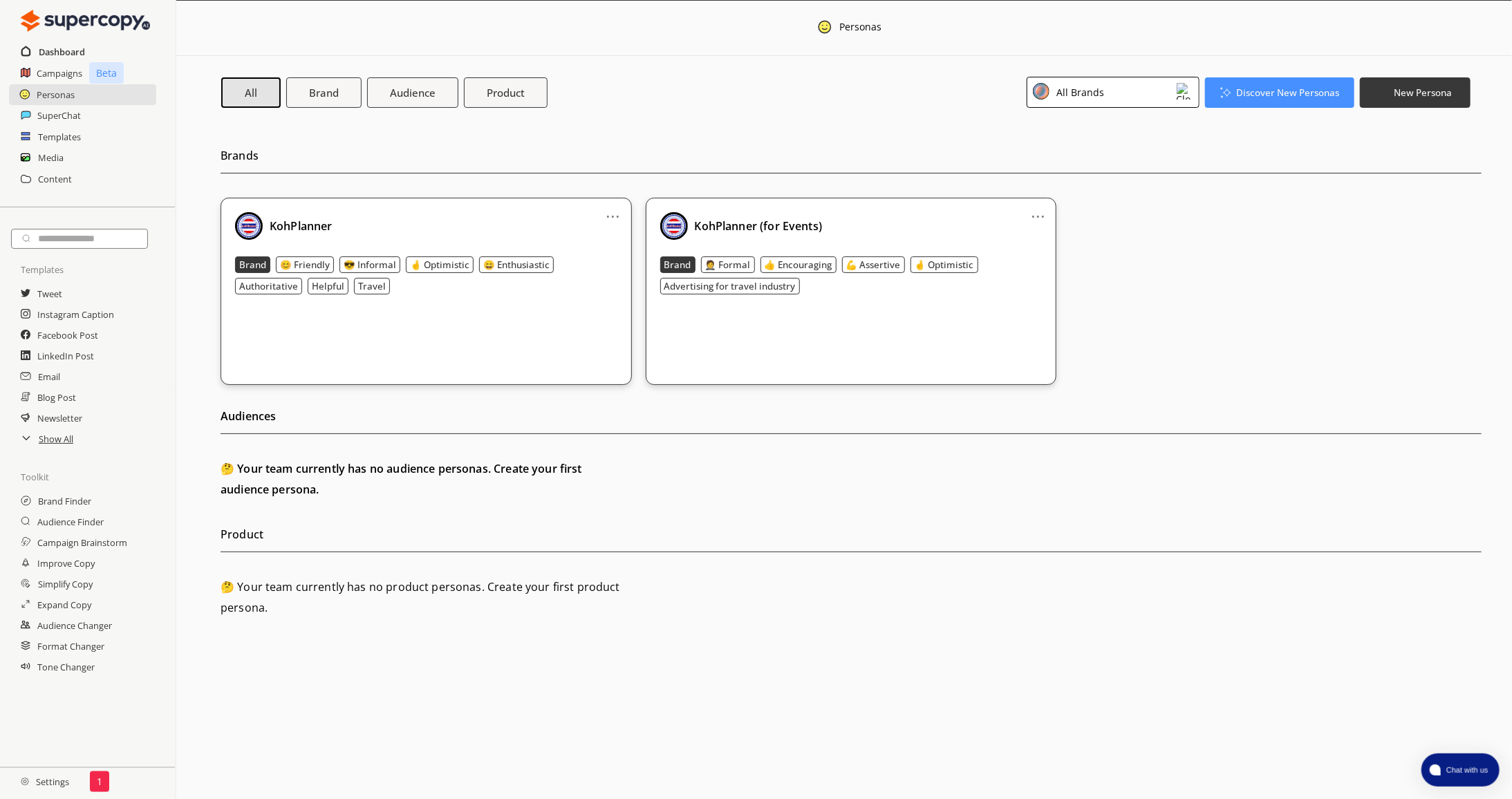
click at [59, 57] on h2 "Dashboard" at bounding box center [62, 52] width 47 height 21
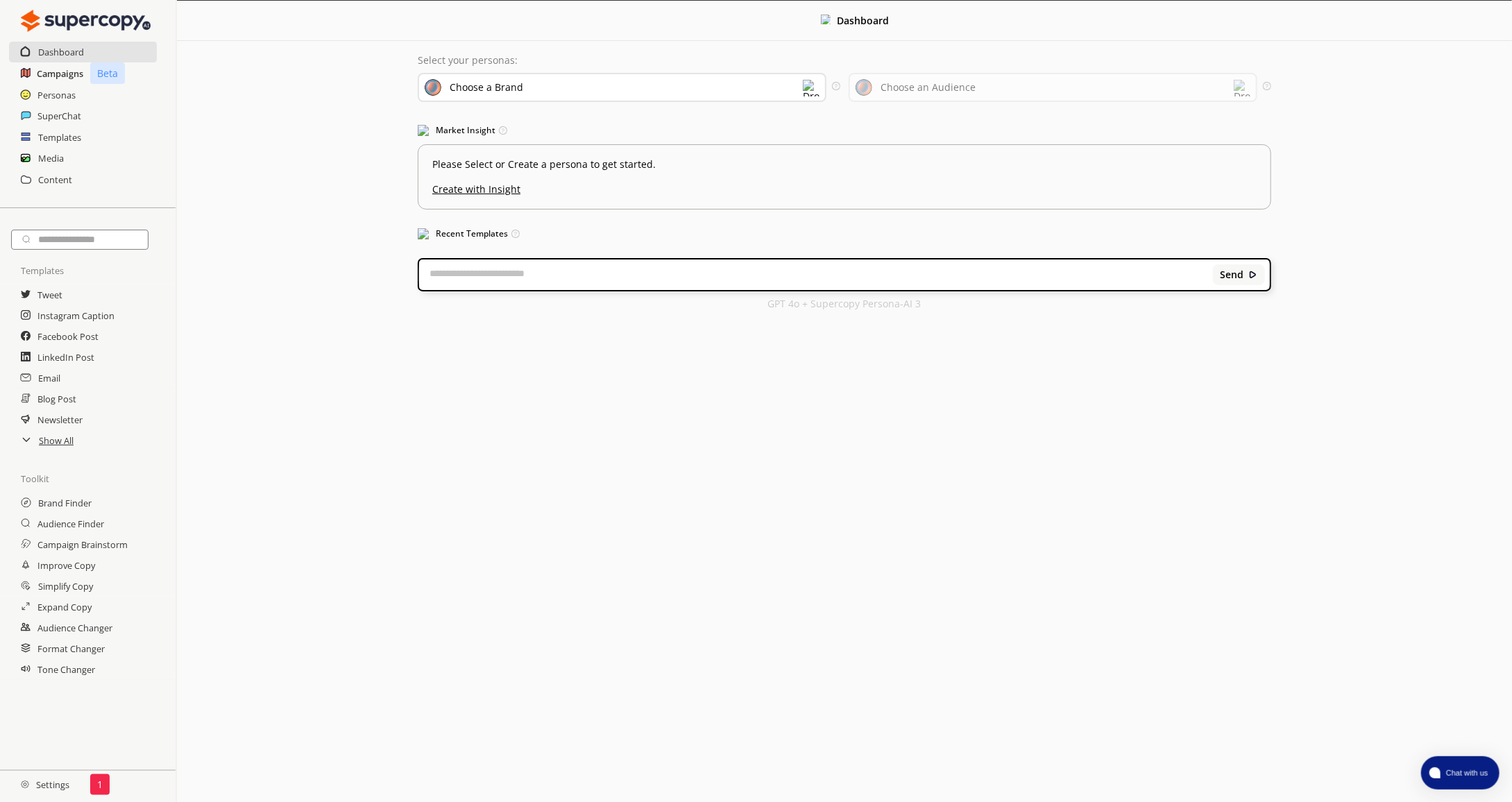
click at [68, 77] on h2 "Campaigns" at bounding box center [60, 73] width 47 height 21
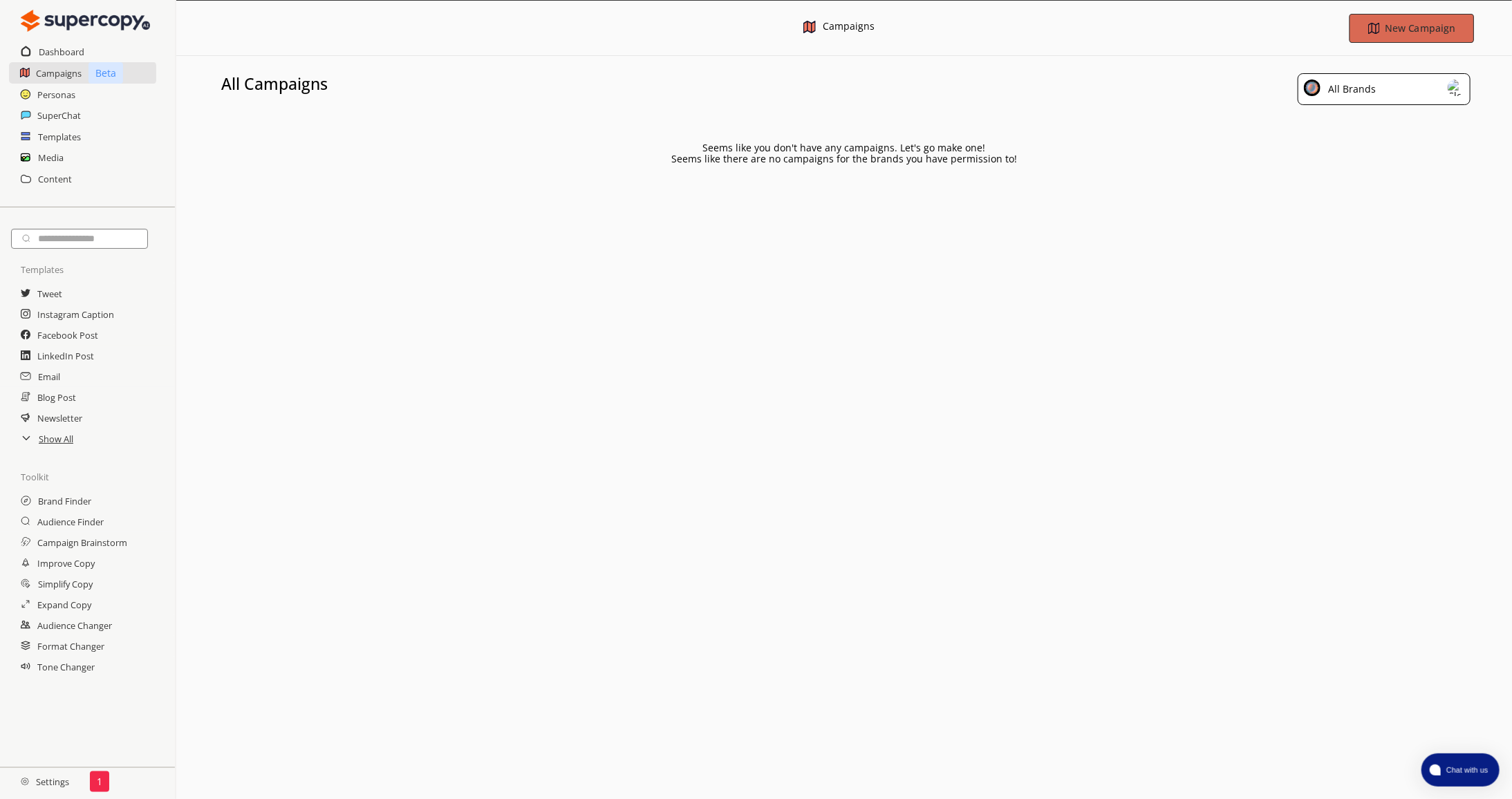
click at [1411, 26] on b "New Campaign" at bounding box center [1420, 28] width 70 height 13
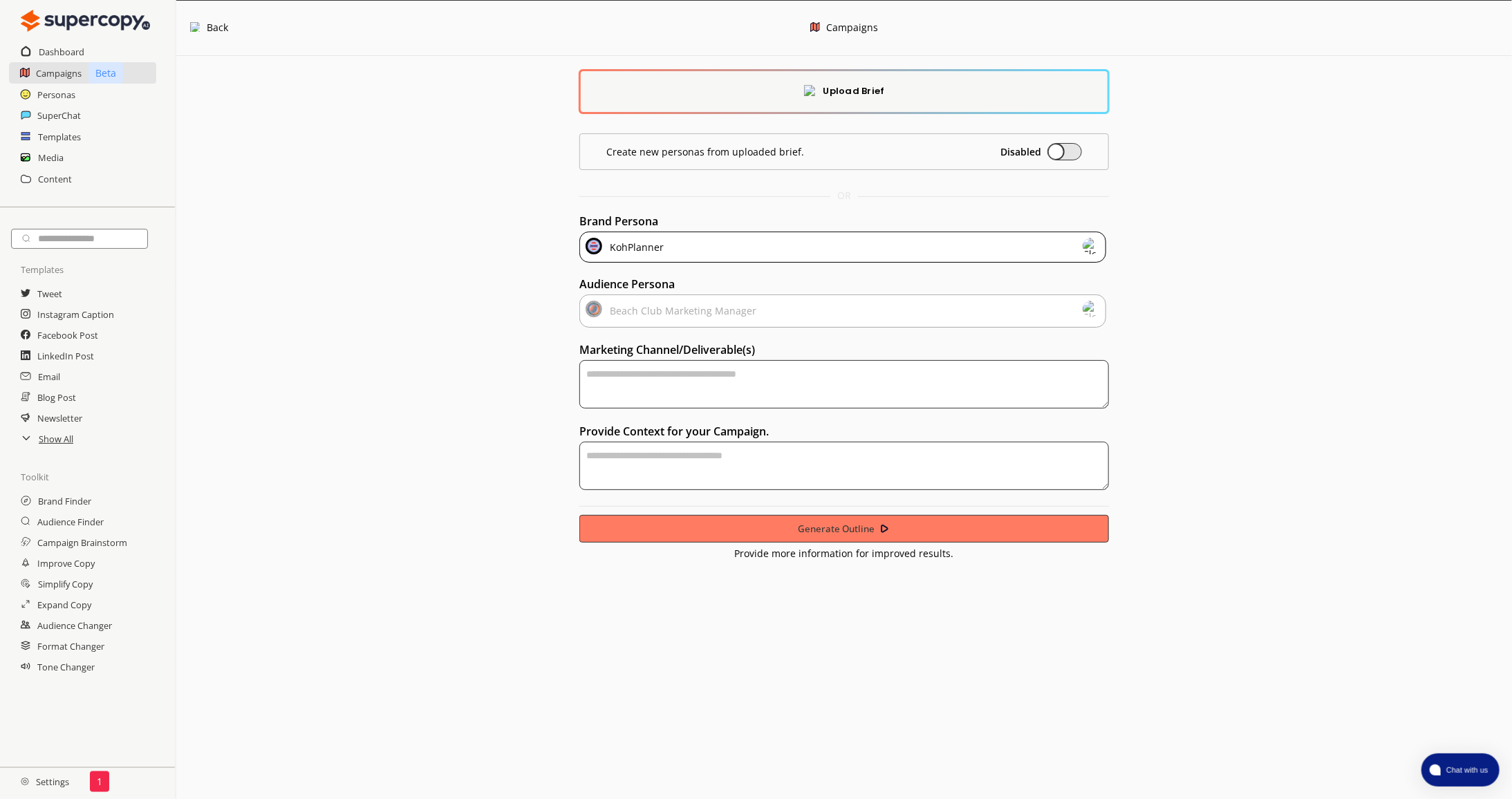
click at [777, 312] on div "Beach Club Marketing Manager" at bounding box center [842, 311] width 526 height 33
click at [47, 97] on h2 "Personas" at bounding box center [57, 95] width 39 height 21
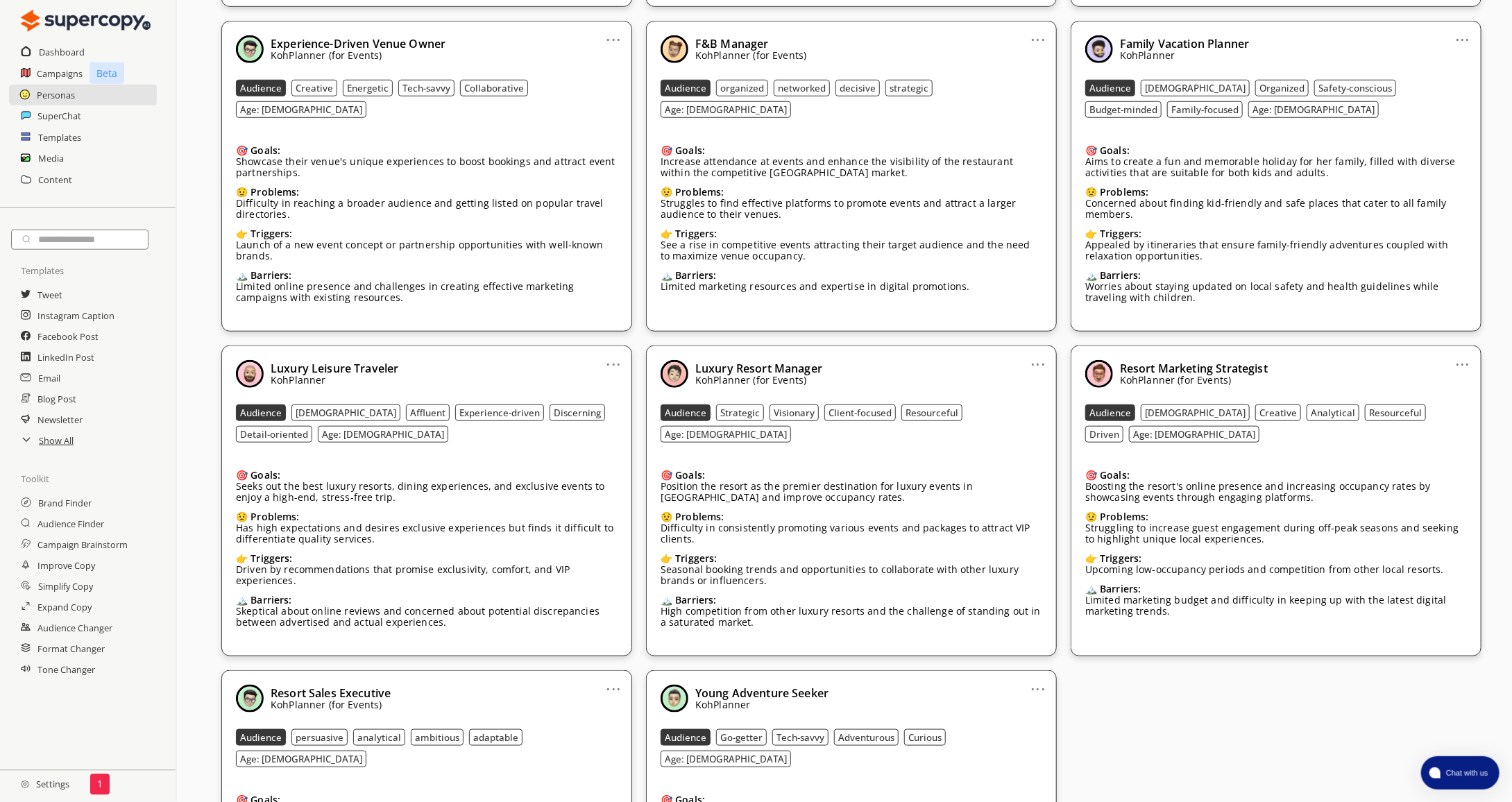
scroll to position [763, 0]
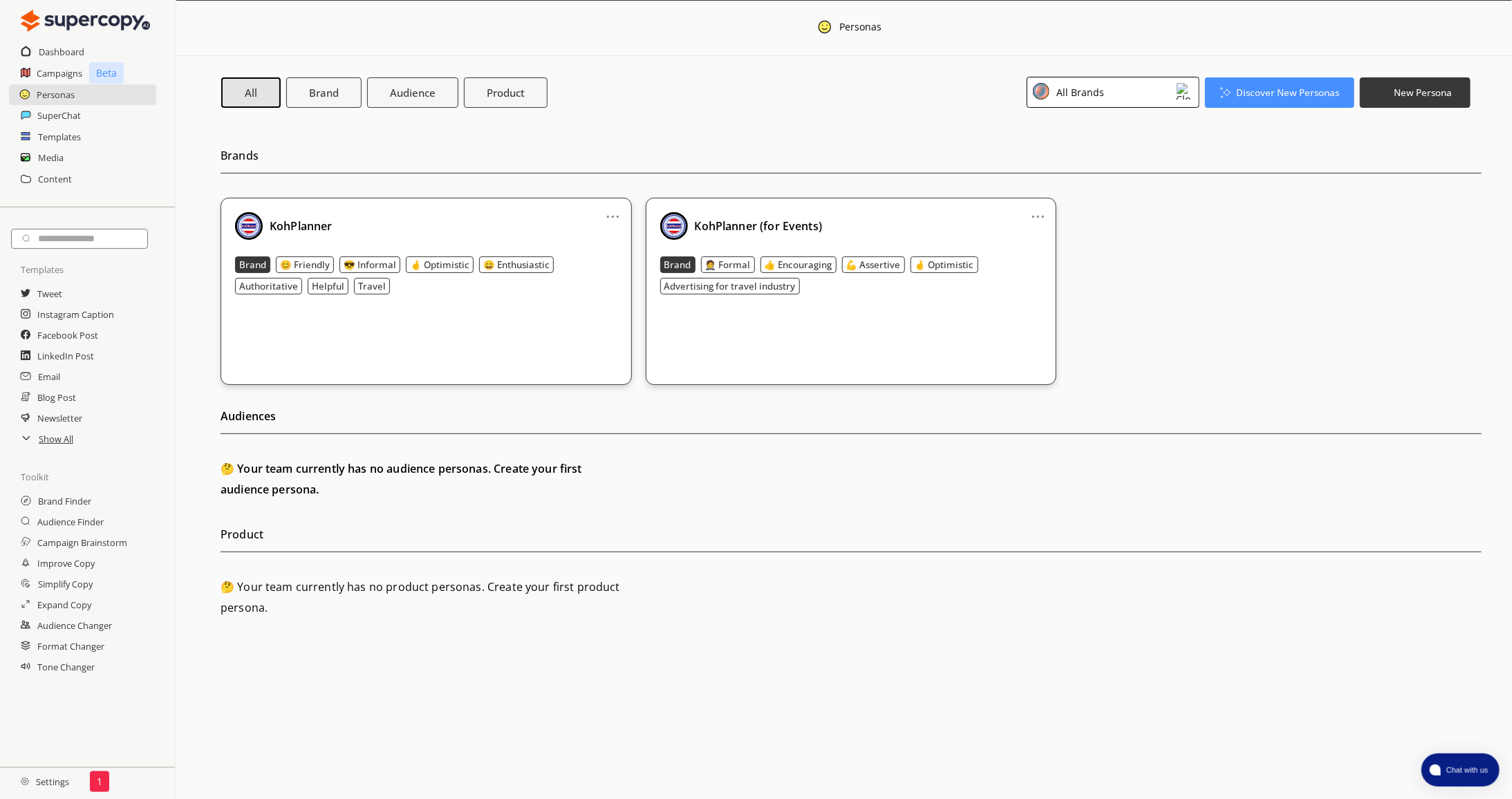
click at [408, 213] on div "KohPlanner" at bounding box center [426, 226] width 382 height 27
click at [69, 118] on h2 "SuperChat" at bounding box center [59, 116] width 44 height 21
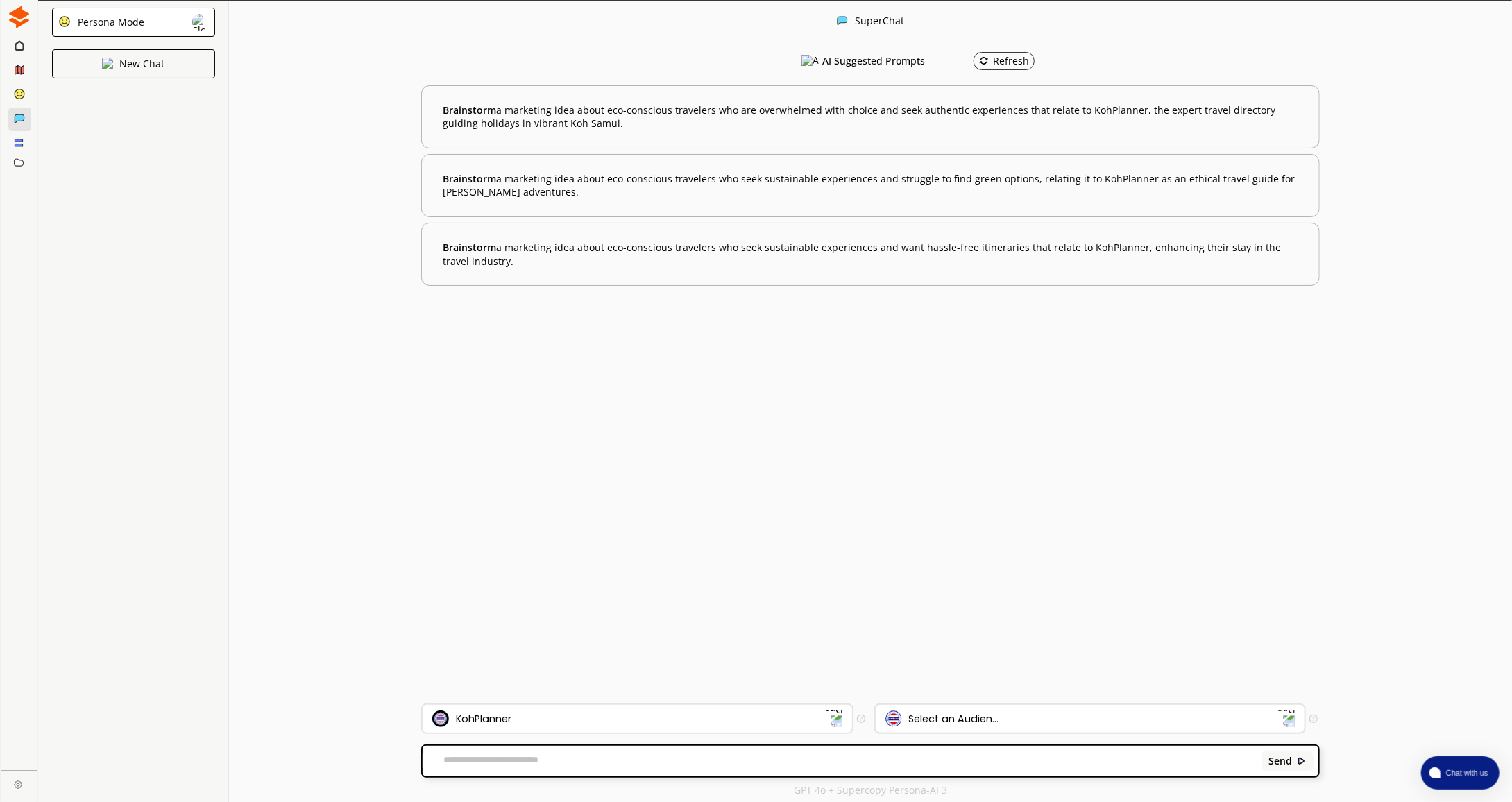
click at [1067, 724] on div "Select an Audien..." at bounding box center [1082, 719] width 393 height 17
drag, startPoint x: 601, startPoint y: 538, endPoint x: 384, endPoint y: 382, distance: 267.3
click at [601, 538] on div "AI Suggested Prompts Refresh Brainstorm a marketing idea about eco-conscious tr…" at bounding box center [870, 373] width 898 height 662
click at [15, 27] on img at bounding box center [19, 17] width 23 height 23
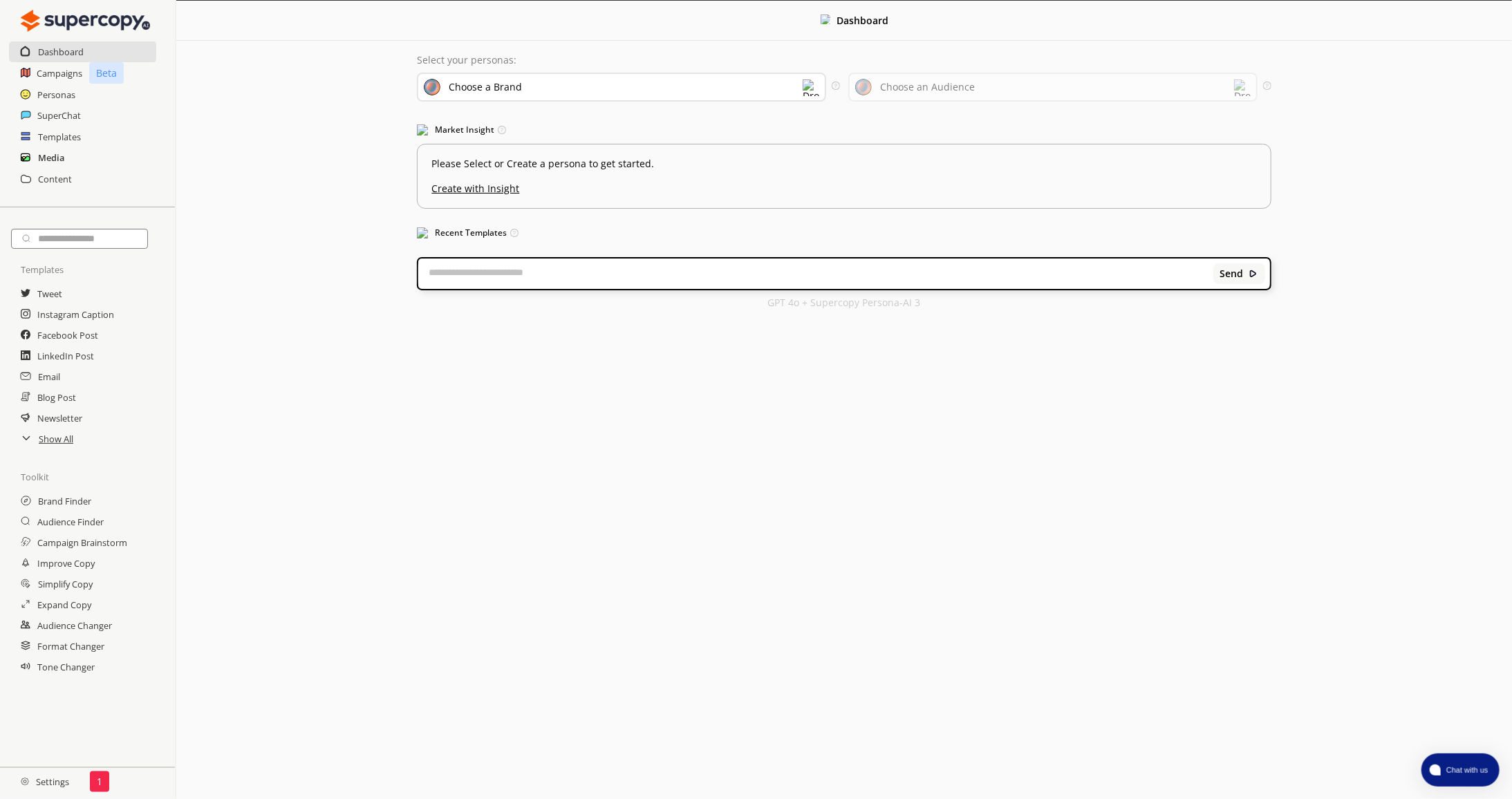
click at [47, 157] on h2 "Media" at bounding box center [51, 157] width 26 height 21
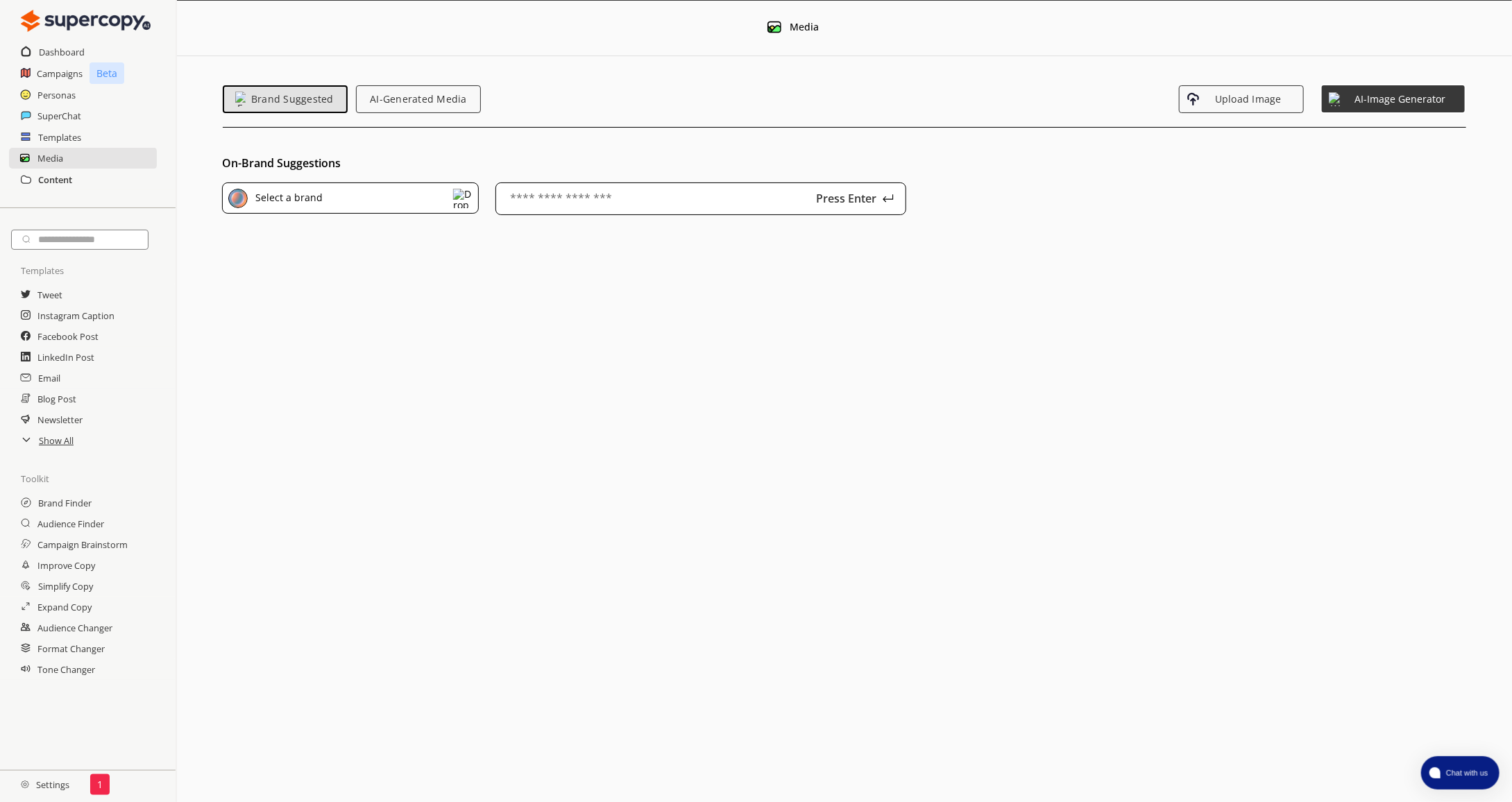
click at [60, 181] on h2 "Content" at bounding box center [55, 180] width 34 height 21
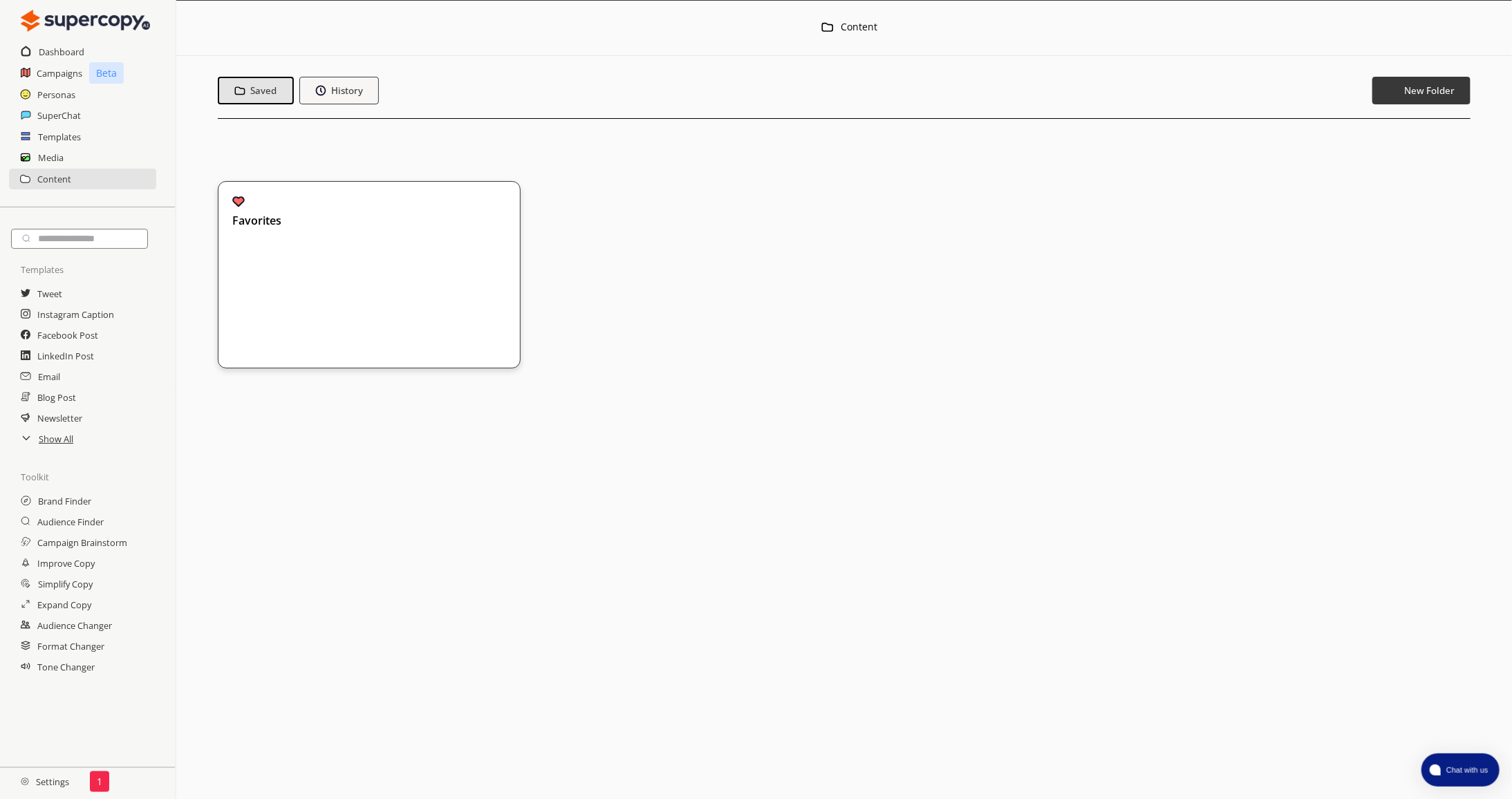
click at [249, 251] on div "Favorites" at bounding box center [359, 275] width 255 height 158
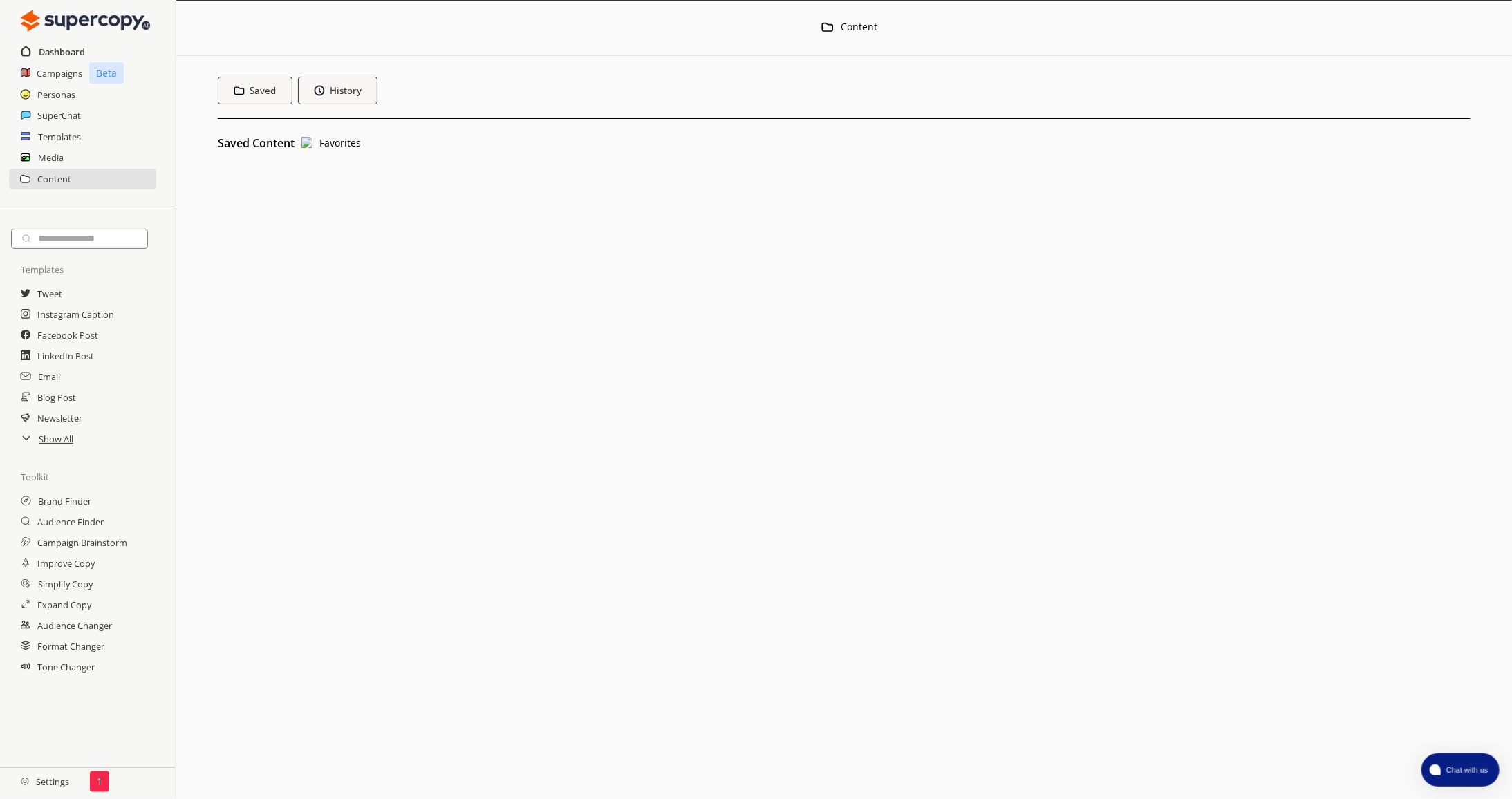
click at [52, 51] on h2 "Dashboard" at bounding box center [62, 52] width 47 height 21
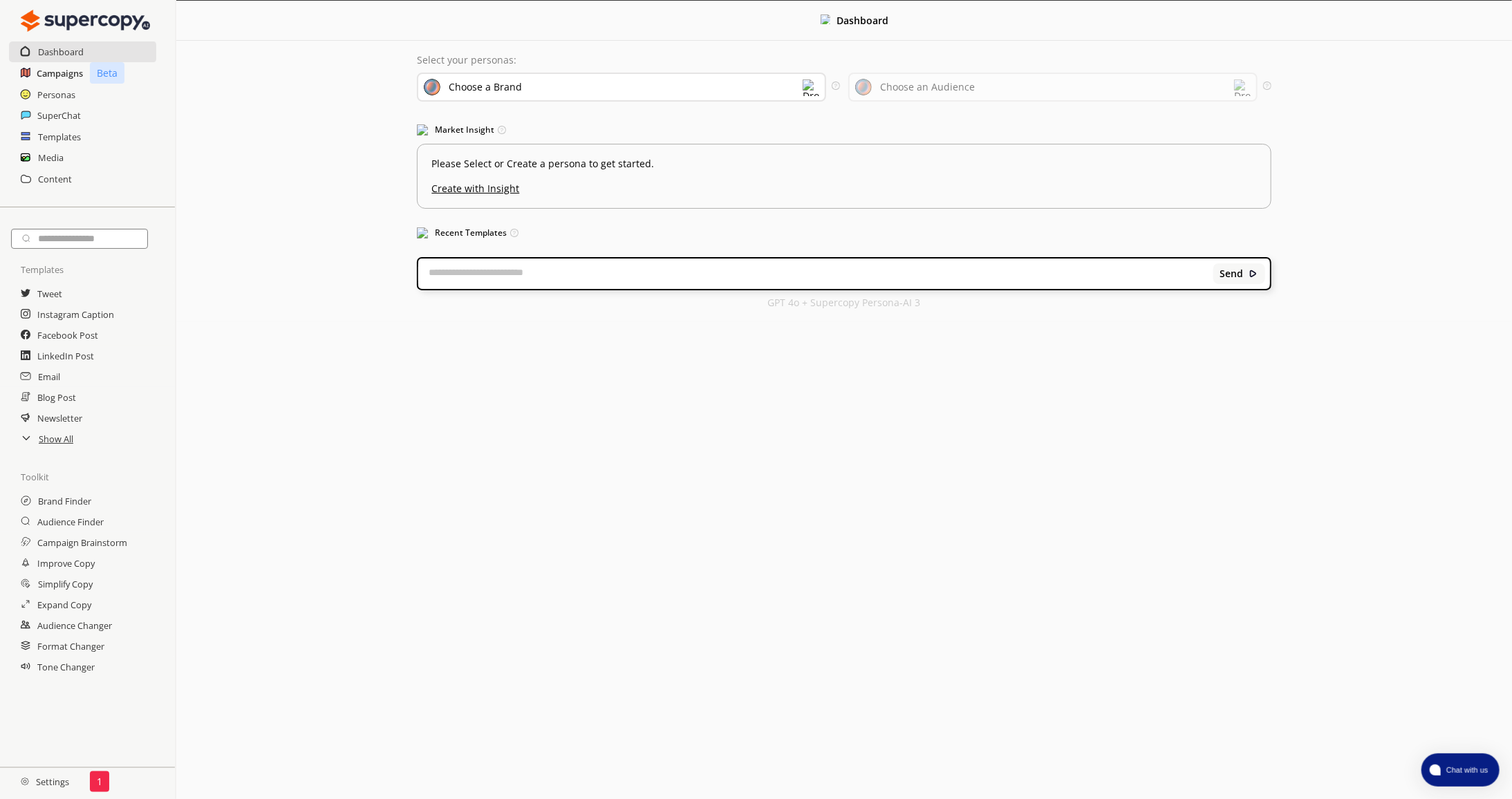
click at [51, 71] on h2 "Campaigns" at bounding box center [60, 73] width 47 height 21
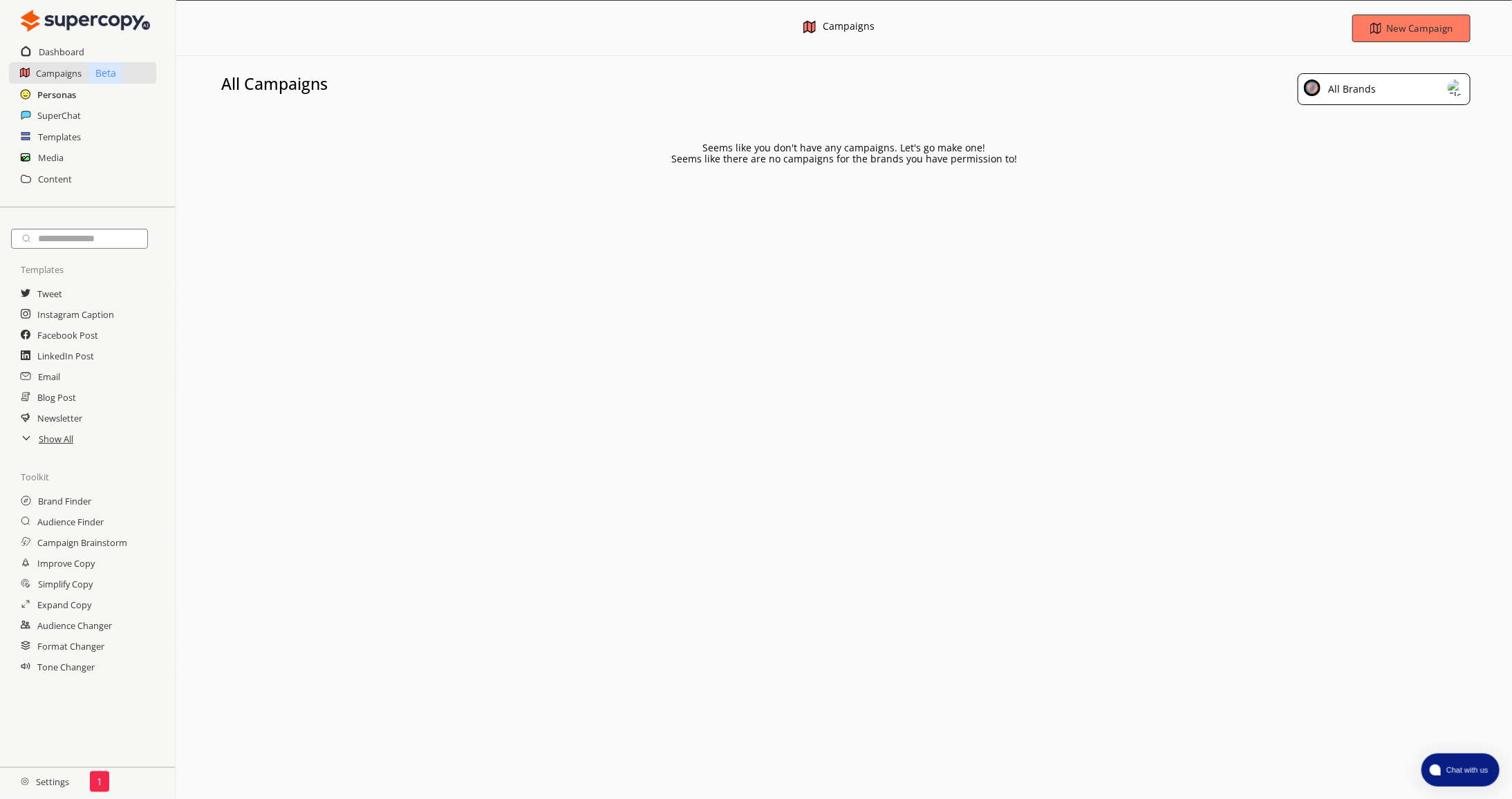
click at [67, 97] on h2 "Personas" at bounding box center [57, 95] width 39 height 21
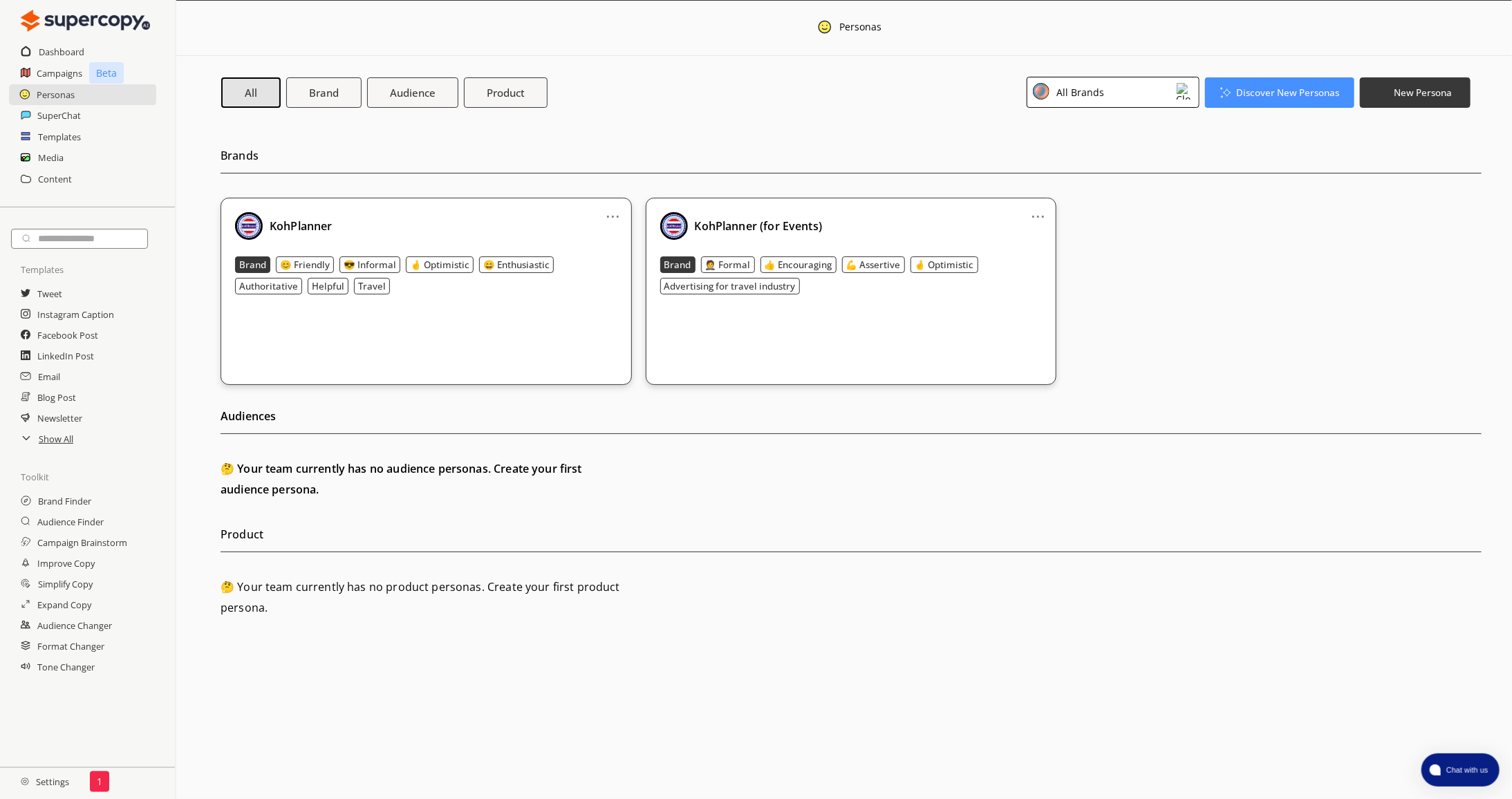
click at [1138, 92] on div "All Brands" at bounding box center [1113, 92] width 173 height 31
click at [1129, 153] on div "KohPlanner" at bounding box center [1102, 154] width 129 height 17
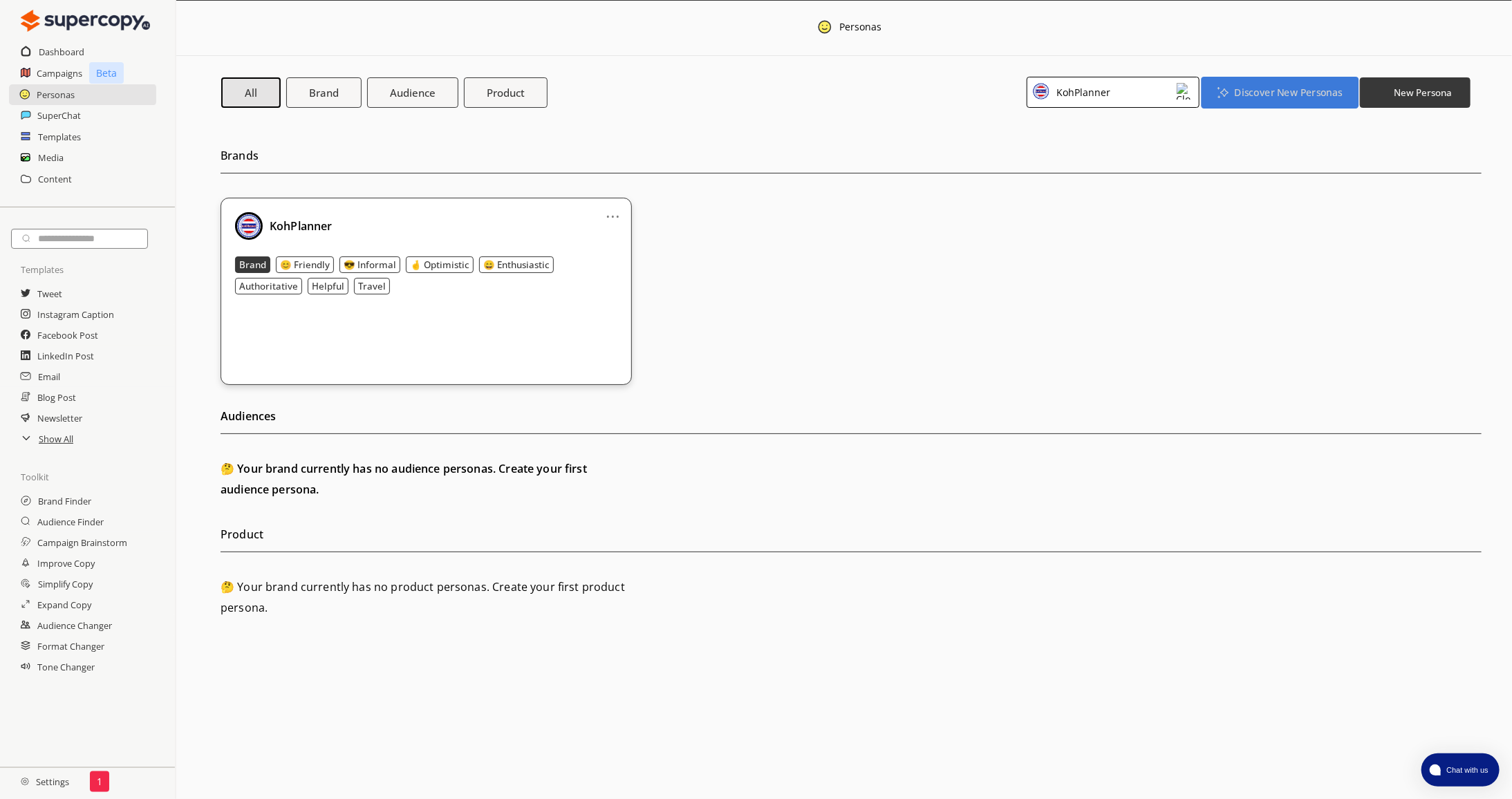
click at [1268, 93] on b "Discover New Personas" at bounding box center [1288, 92] width 108 height 13
click at [1248, 127] on li "Brand Finder" at bounding box center [1280, 125] width 149 height 26
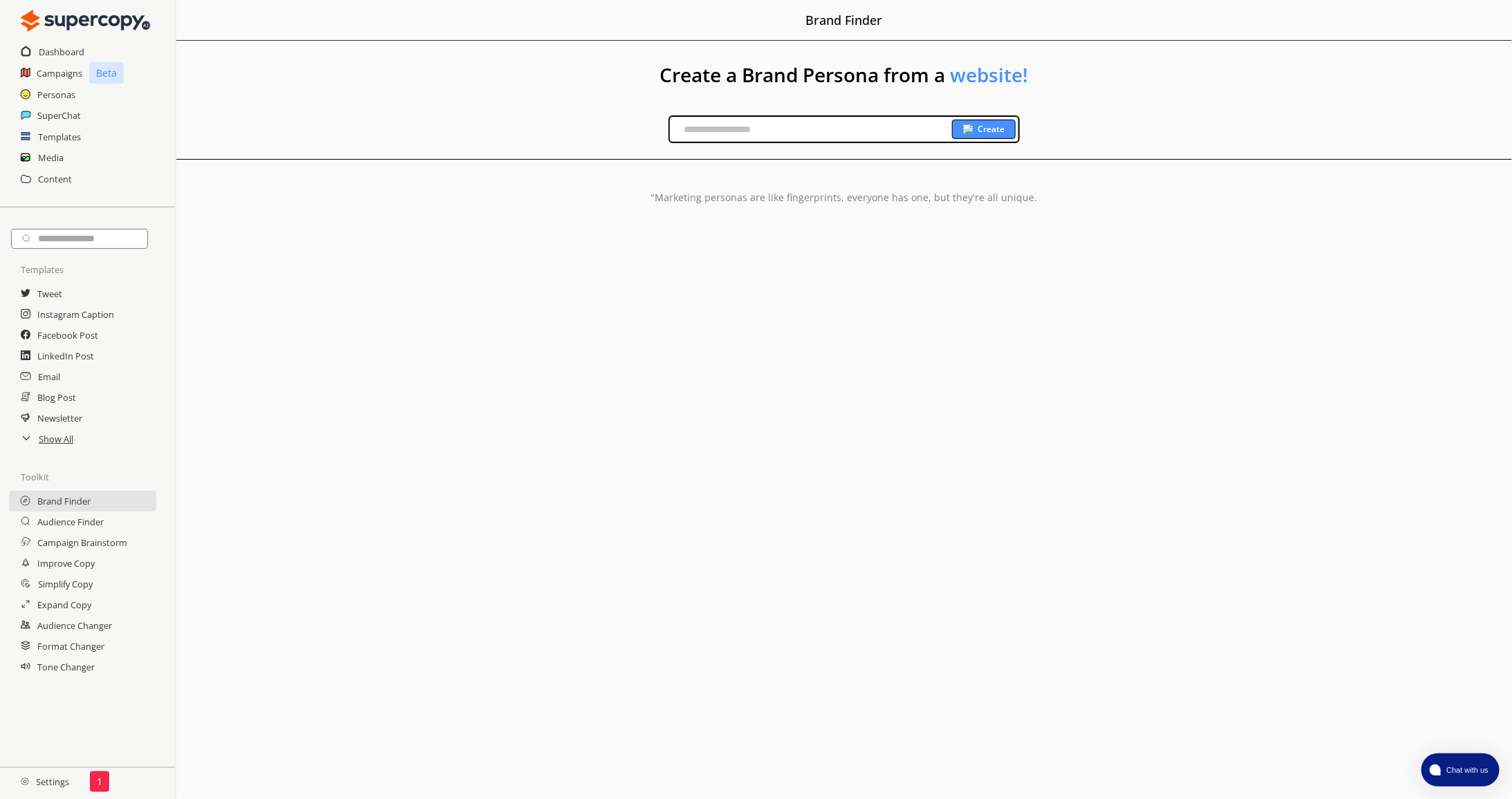
click at [861, 132] on input "text" at bounding box center [810, 129] width 282 height 21
type input "**********"
click at [964, 134] on div "Create" at bounding box center [984, 129] width 63 height 19
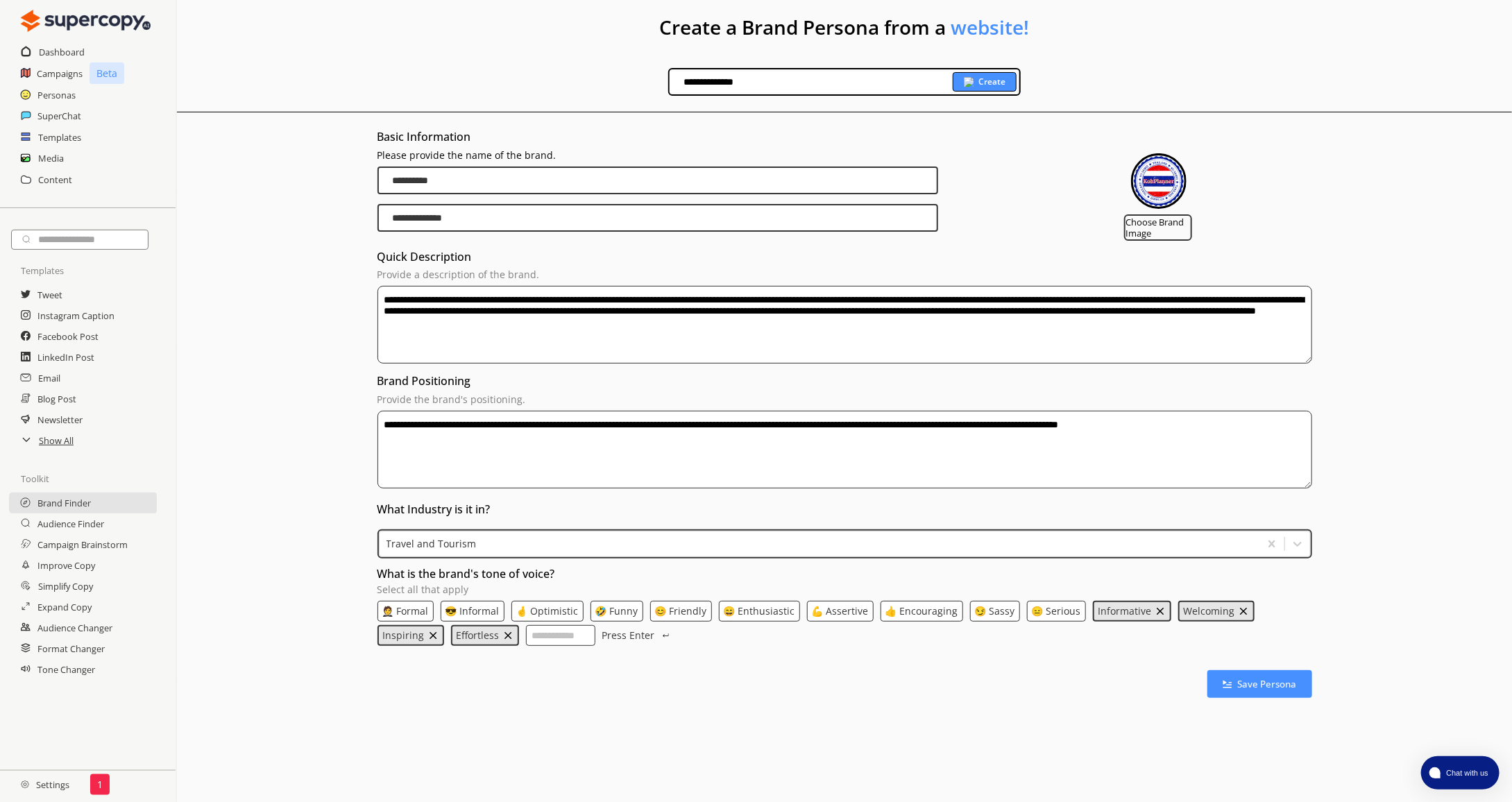
scroll to position [61, 0]
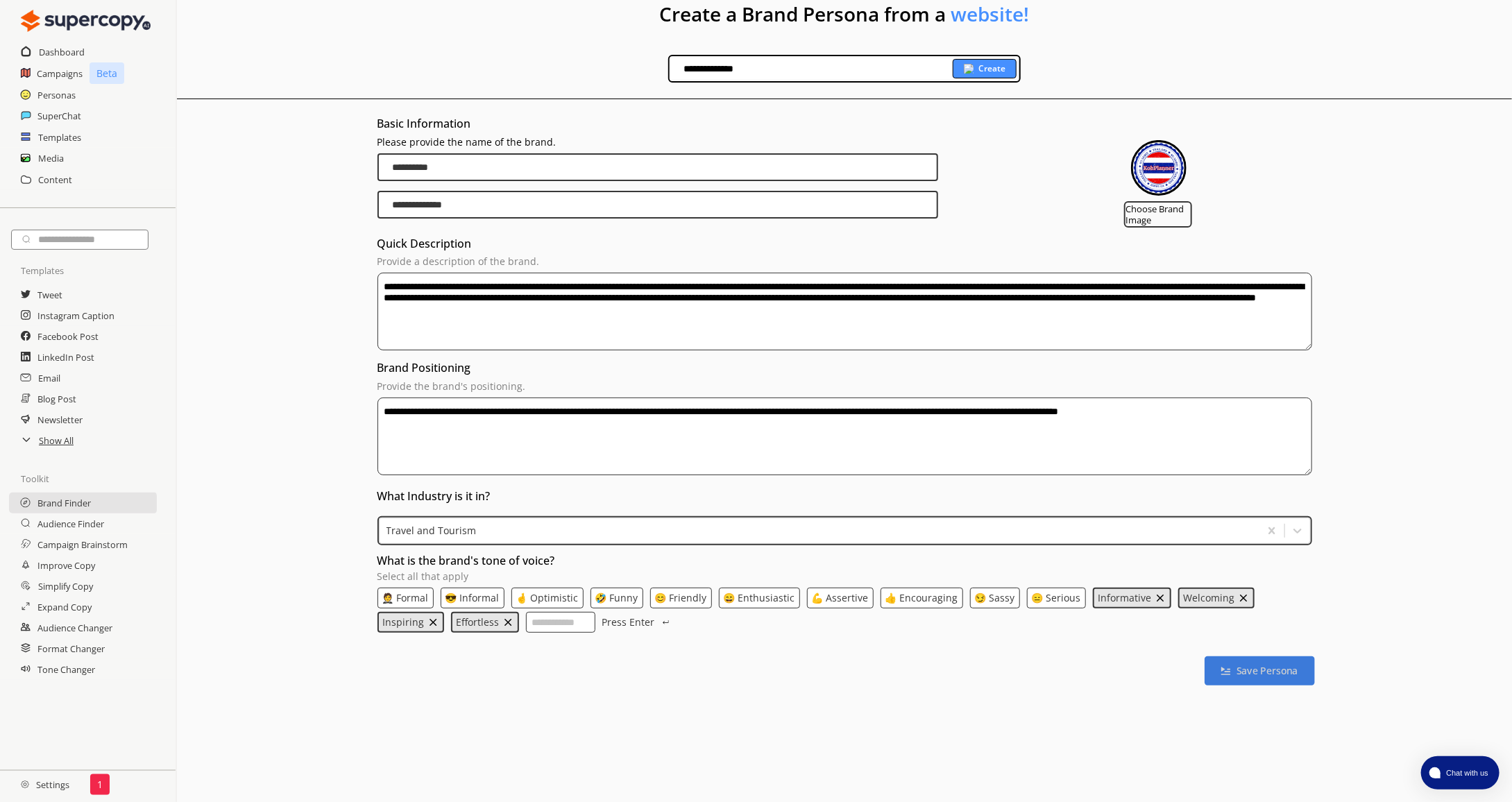
click at [1252, 674] on b "Save Persona" at bounding box center [1268, 671] width 62 height 13
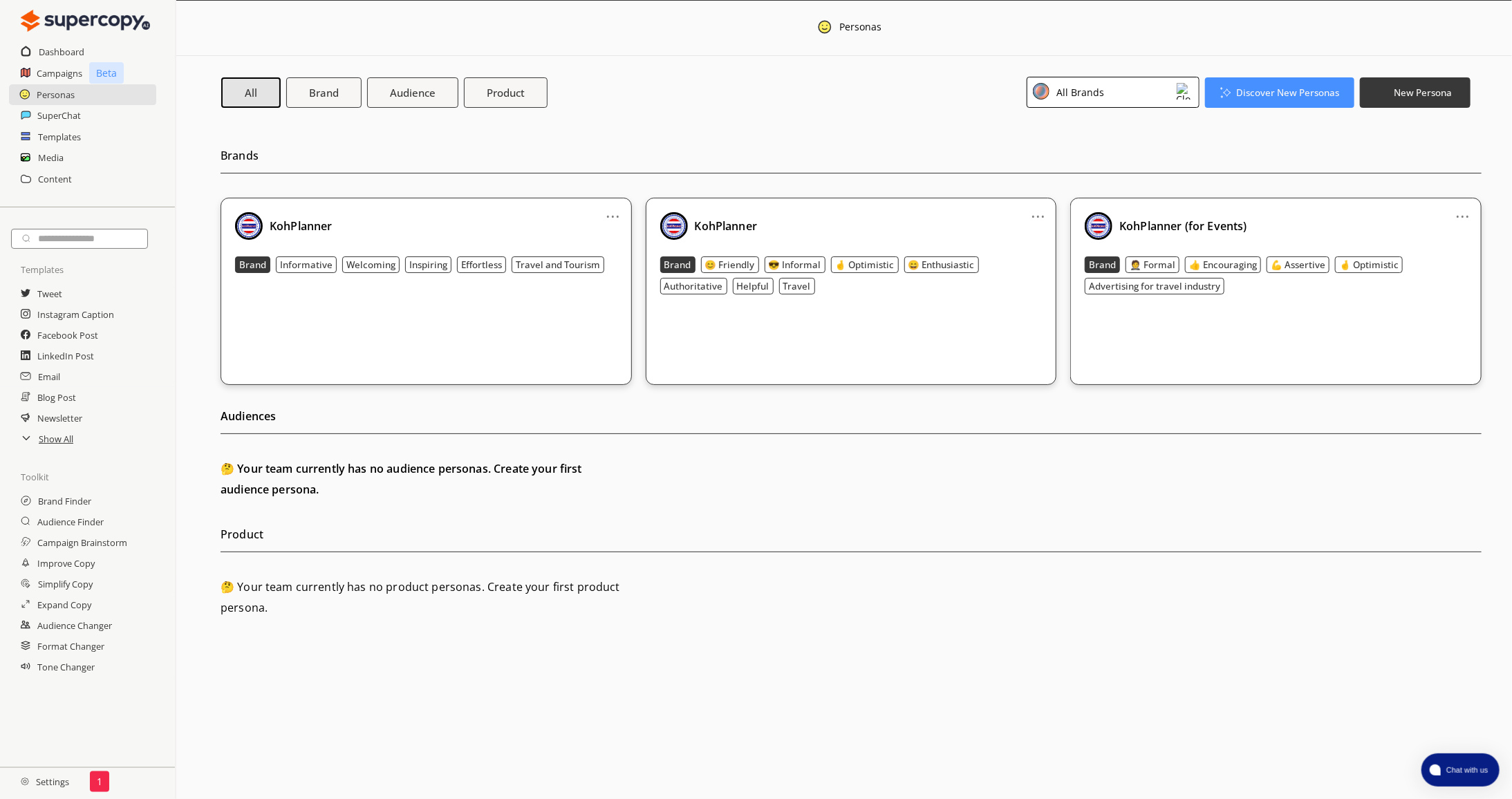
click at [609, 214] on link "..." at bounding box center [613, 211] width 14 height 11
click at [615, 231] on li "Edit" at bounding box center [596, 239] width 80 height 26
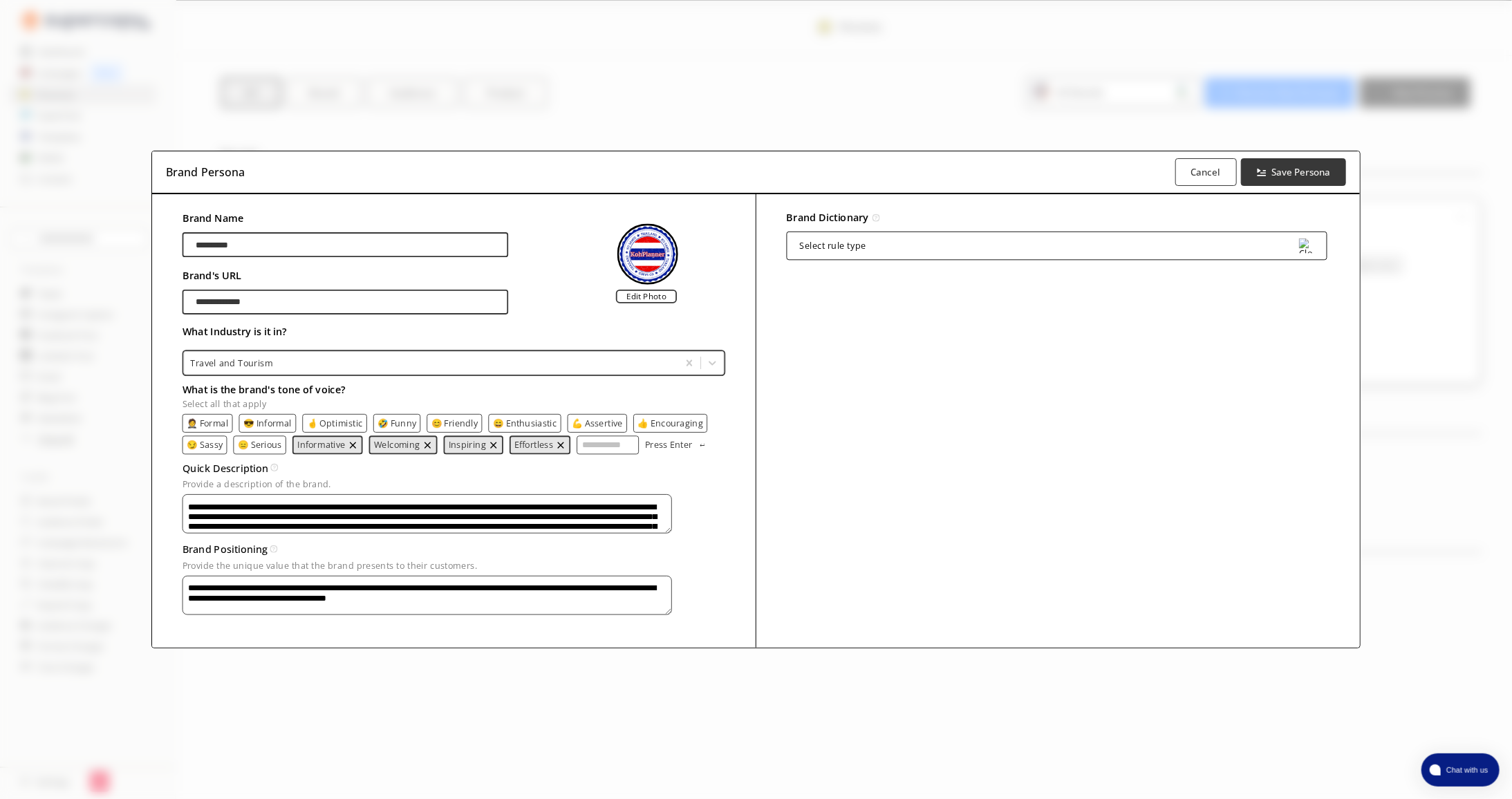
click at [286, 420] on p "😎 Informal" at bounding box center [267, 423] width 48 height 10
click at [450, 419] on p "😊 Friendly" at bounding box center [455, 423] width 47 height 10
click at [467, 418] on p "😊 Friendly" at bounding box center [456, 423] width 47 height 10
click at [274, 420] on p "😎 Informal" at bounding box center [267, 423] width 48 height 10
click at [1200, 177] on button "Cancel" at bounding box center [1206, 172] width 64 height 29
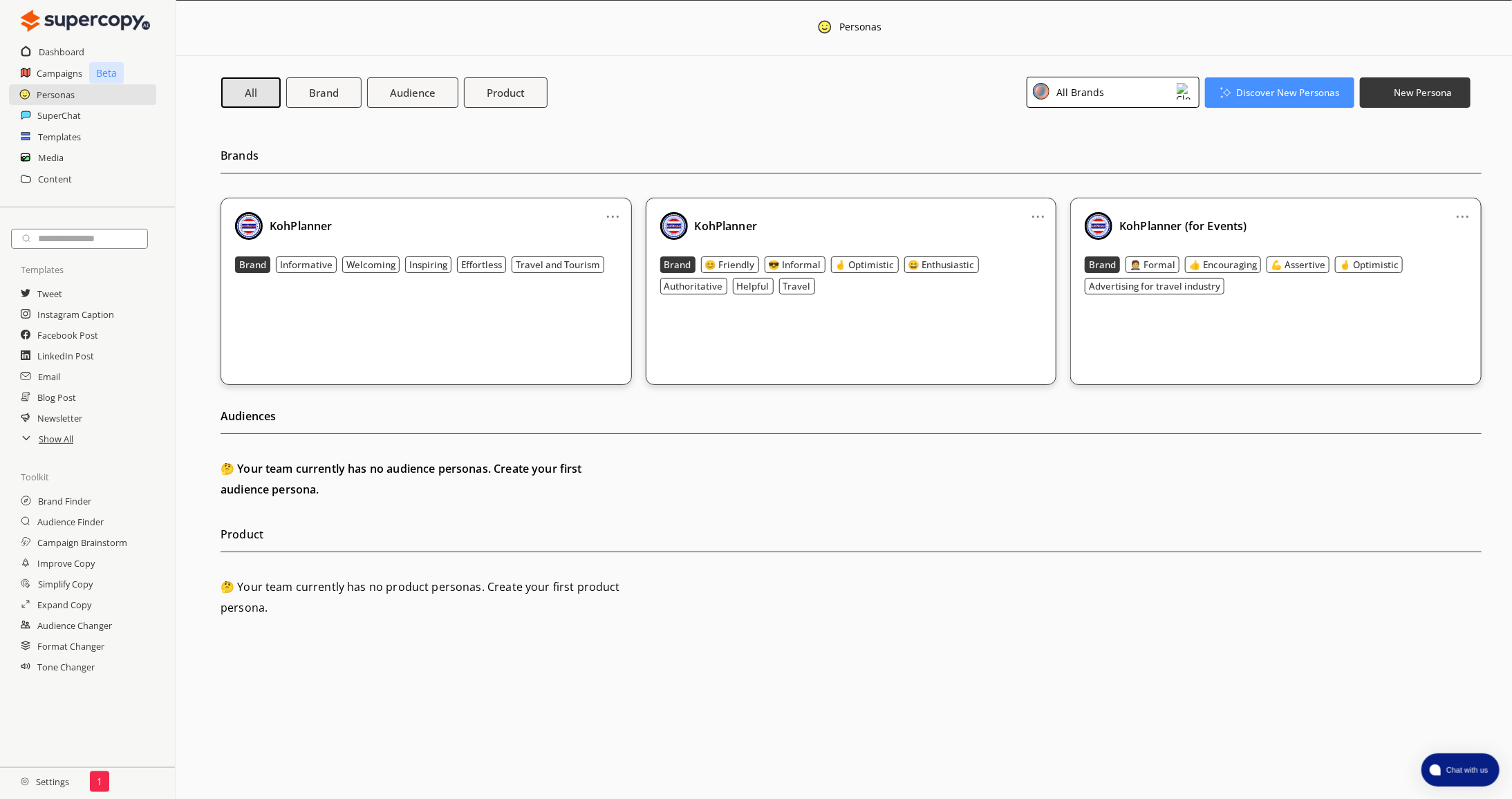
click at [1307, 605] on div "🤔 Your team currently has no product personas. Create your first product person…" at bounding box center [851, 597] width 1261 height 42
click at [11, 799] on link "Close" at bounding box center [6, 806] width 11 height 13
